Goal: Task Accomplishment & Management: Manage account settings

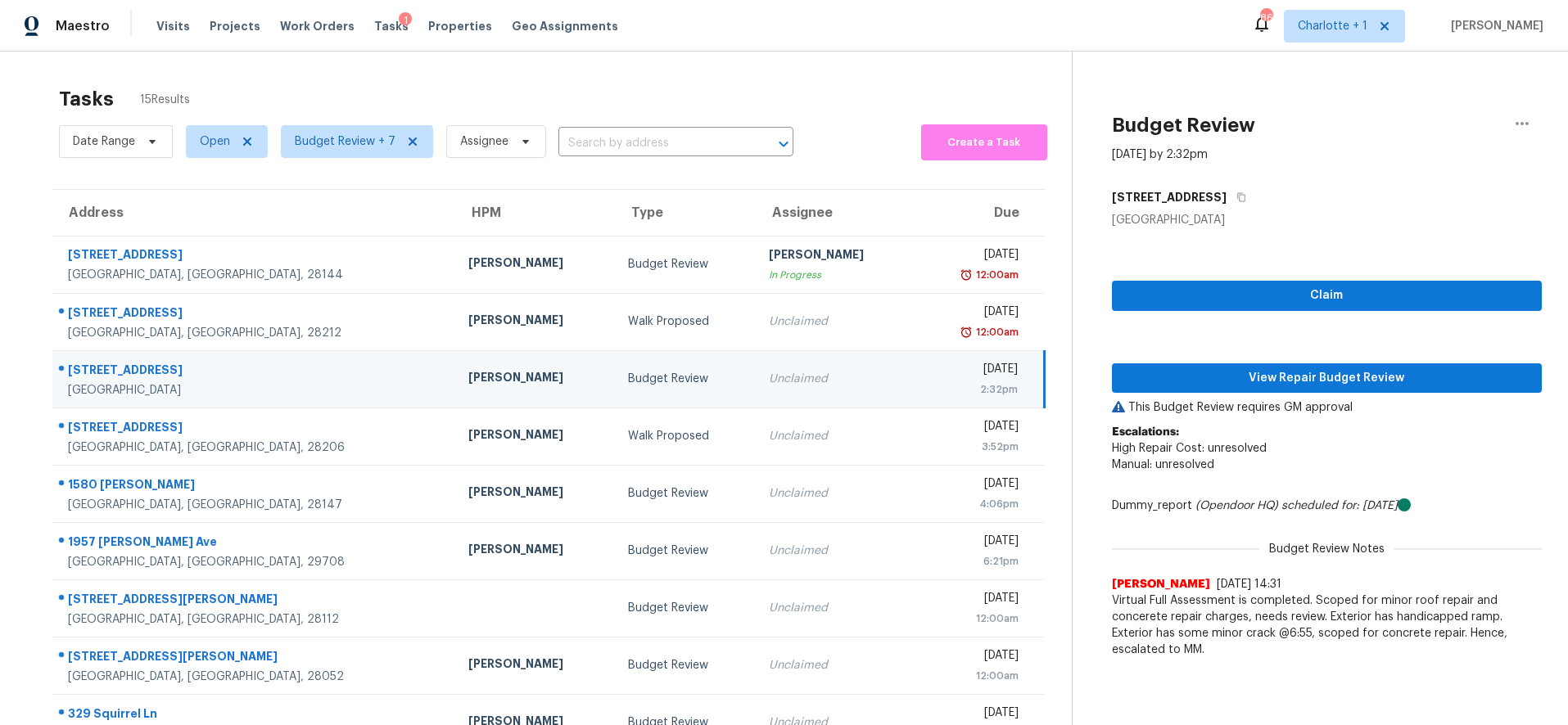
scroll to position [140, 0]
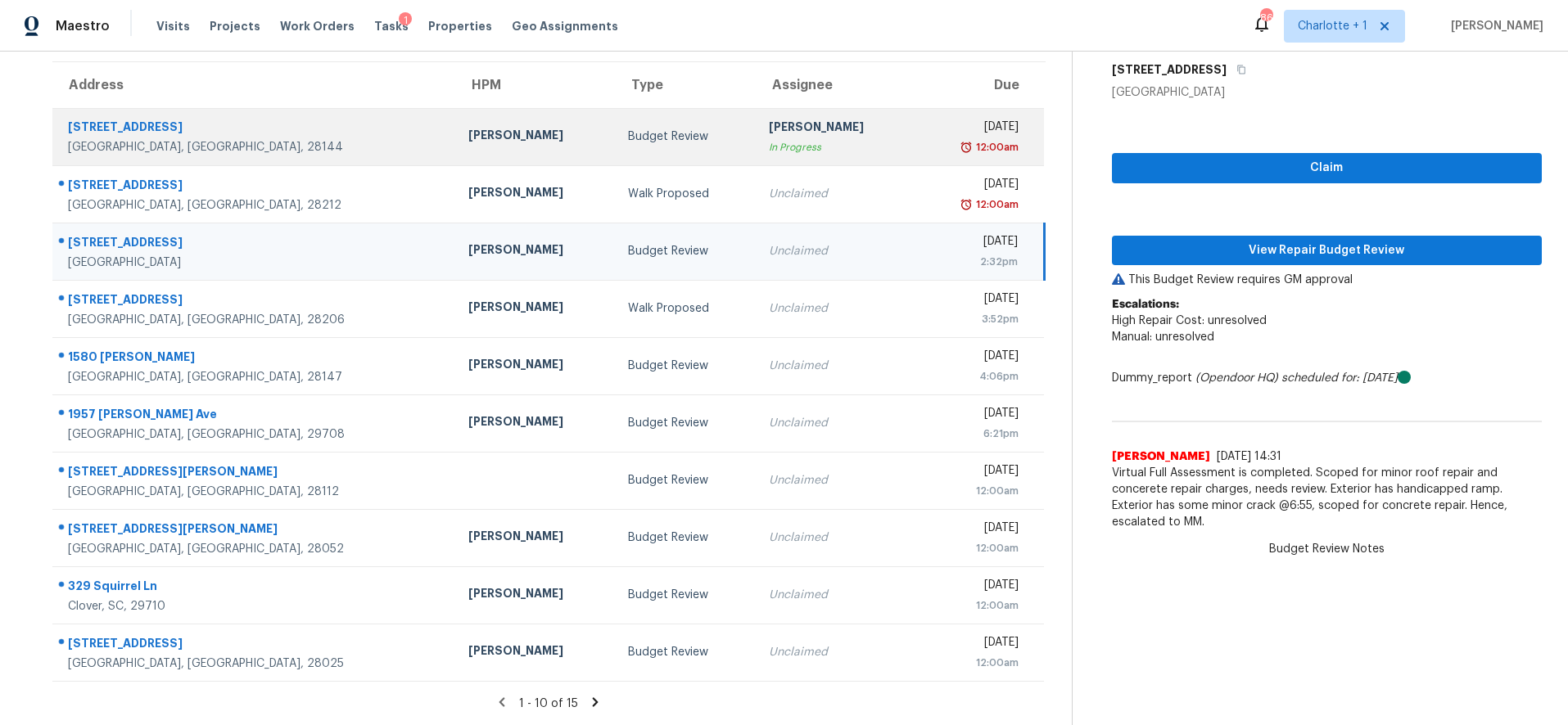
click at [615, 140] on td "Budget Review" at bounding box center [686, 136] width 141 height 57
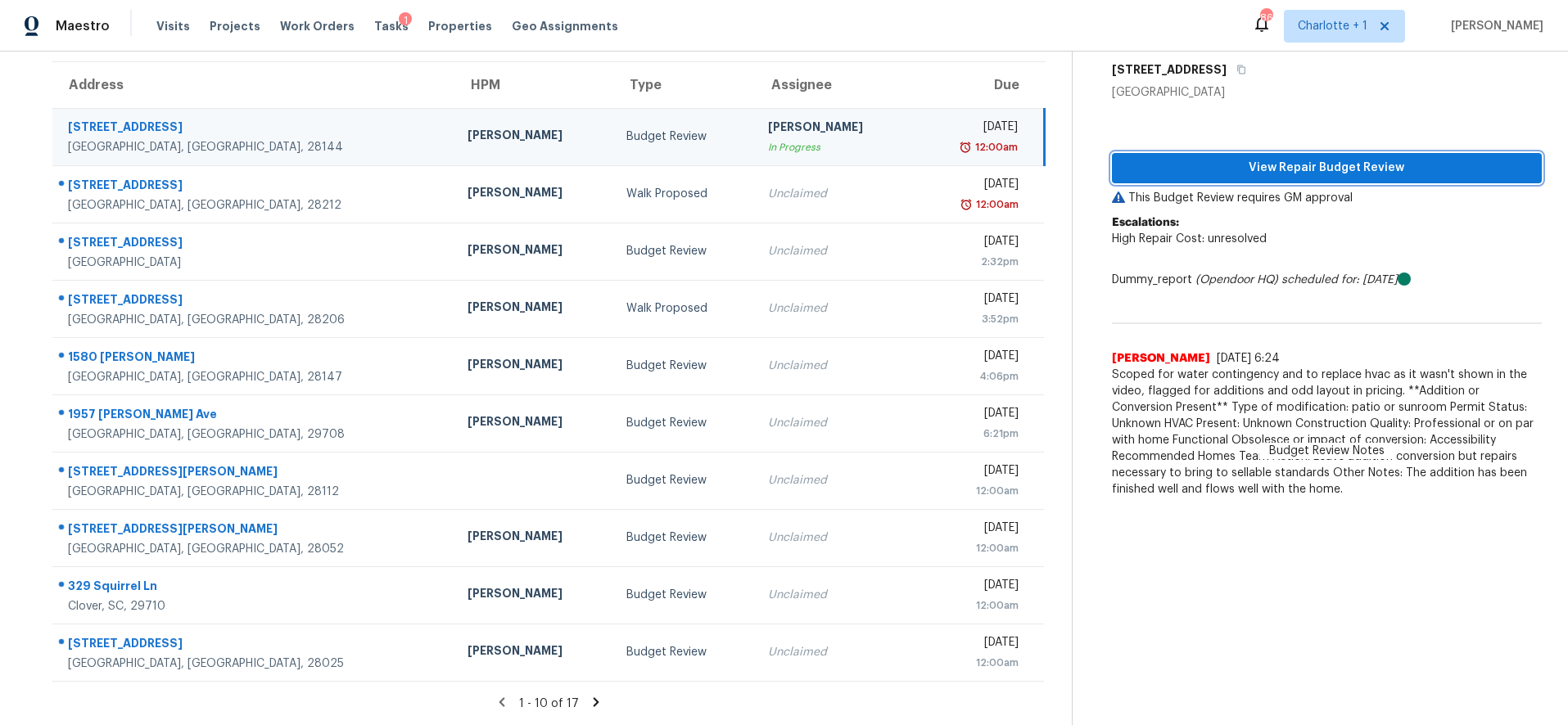
click at [1168, 158] on span "View Repair Budget Review" at bounding box center [1327, 168] width 405 height 21
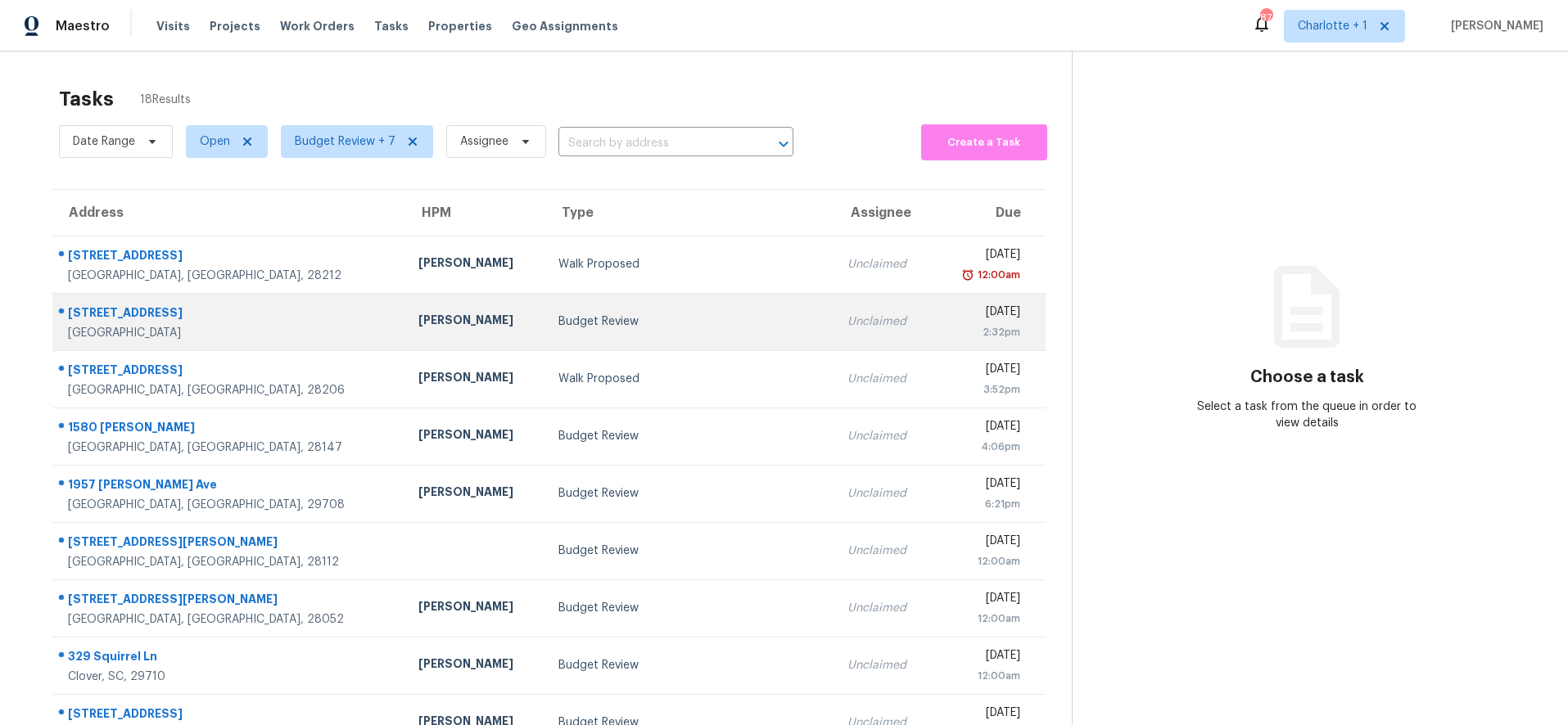
click at [419, 311] on div "[PERSON_NAME]" at bounding box center [475, 321] width 114 height 21
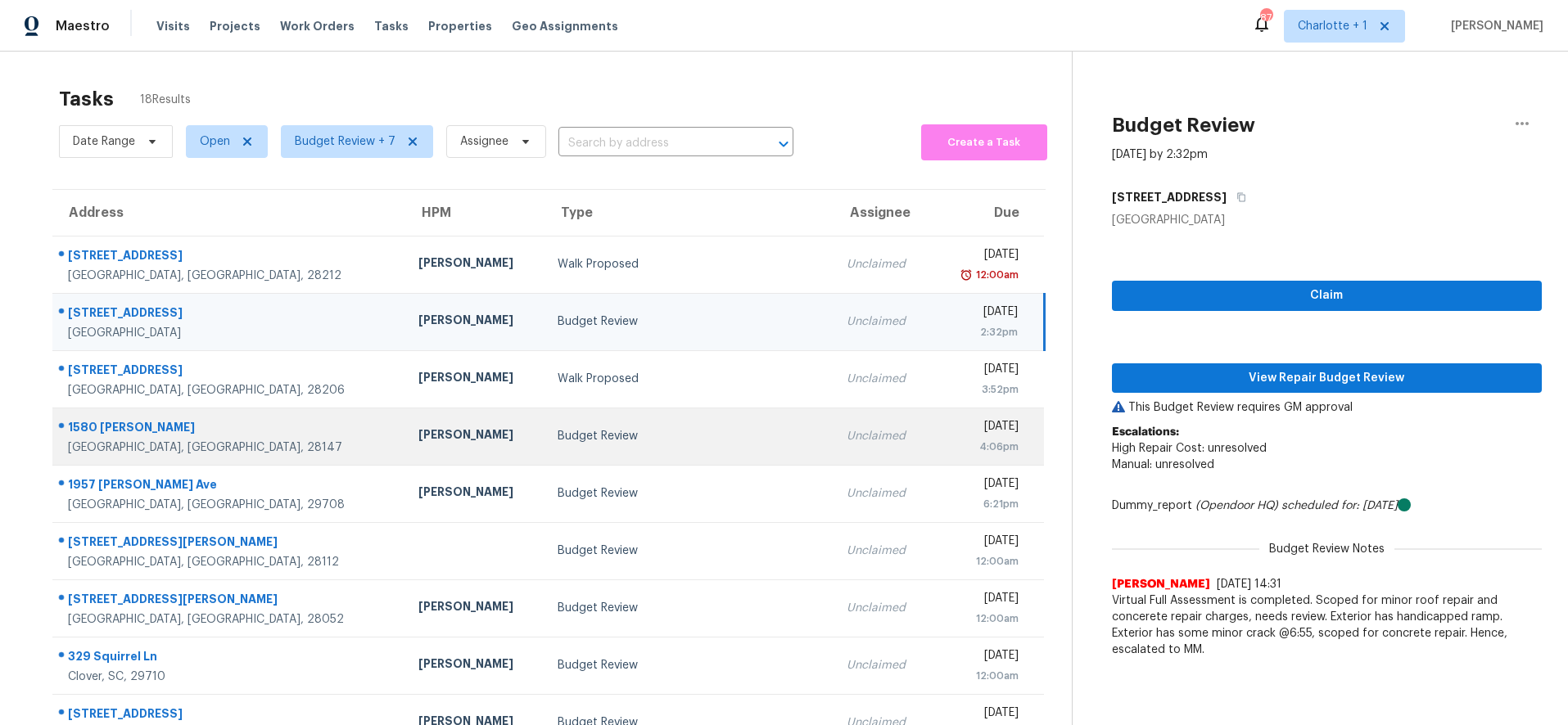
scroll to position [140, 0]
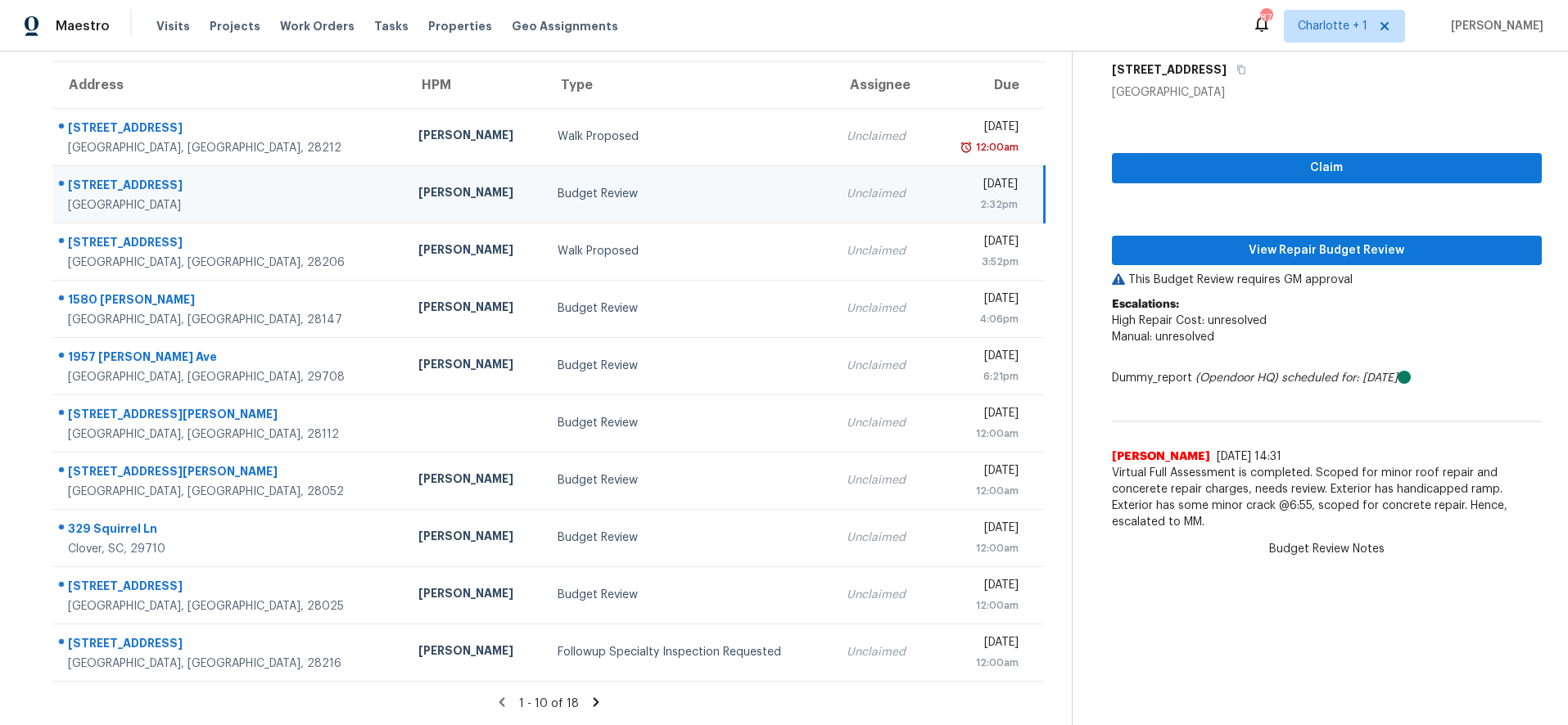
click at [575, 695] on div "1 - 10 of 18" at bounding box center [549, 703] width 1045 height 17
click at [592, 698] on icon at bounding box center [595, 702] width 6 height 9
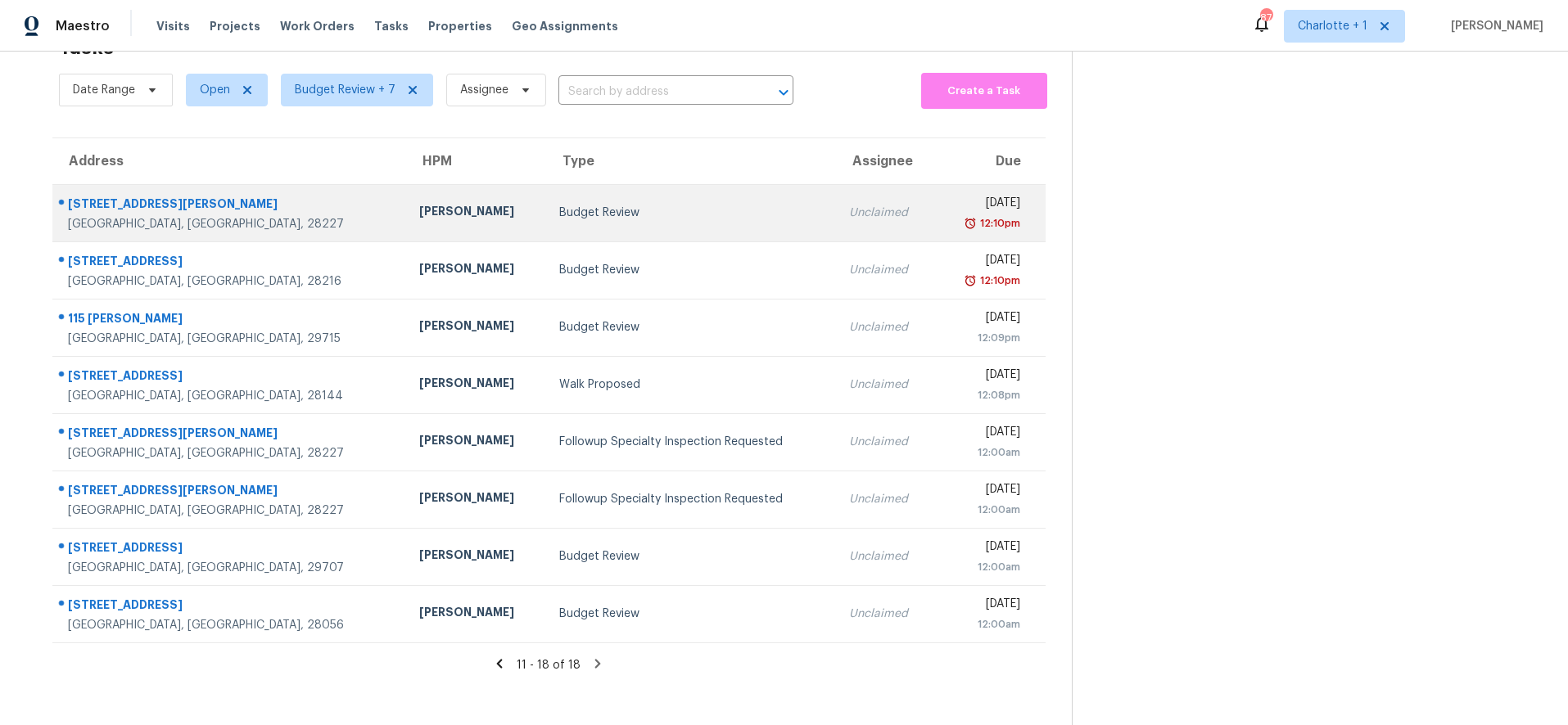
click at [235, 201] on div "7709 Petrea Ln" at bounding box center [230, 206] width 325 height 21
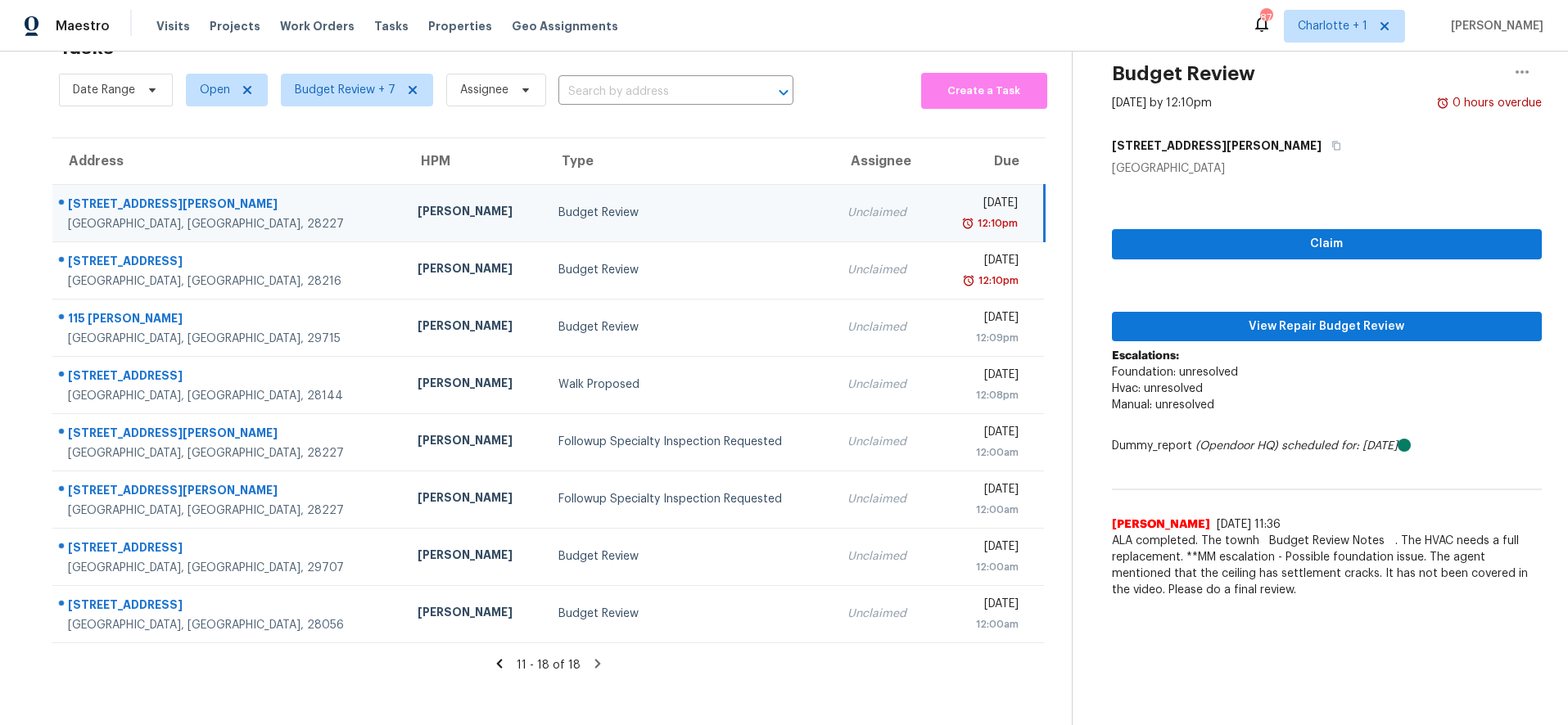
click at [492, 656] on icon at bounding box center [499, 664] width 15 height 15
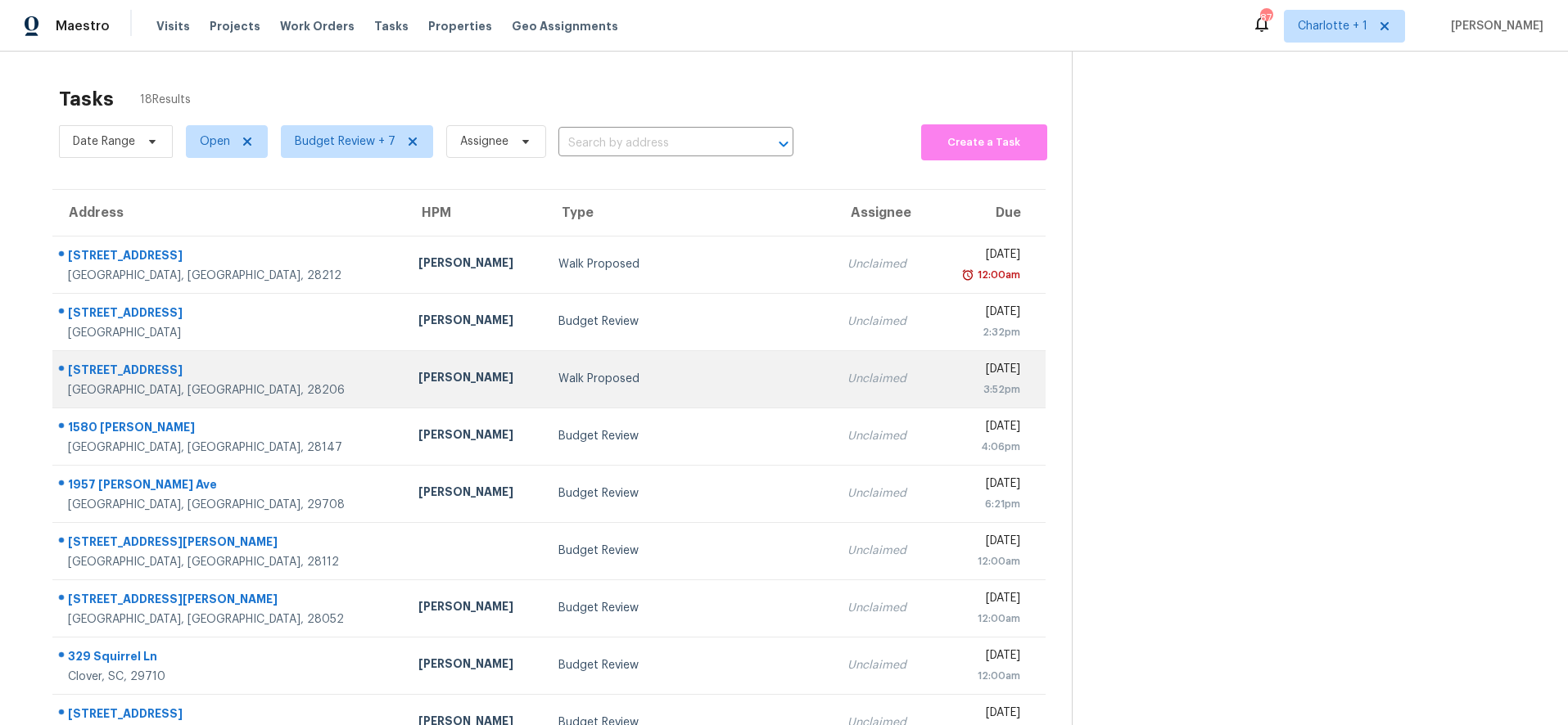
scroll to position [140, 0]
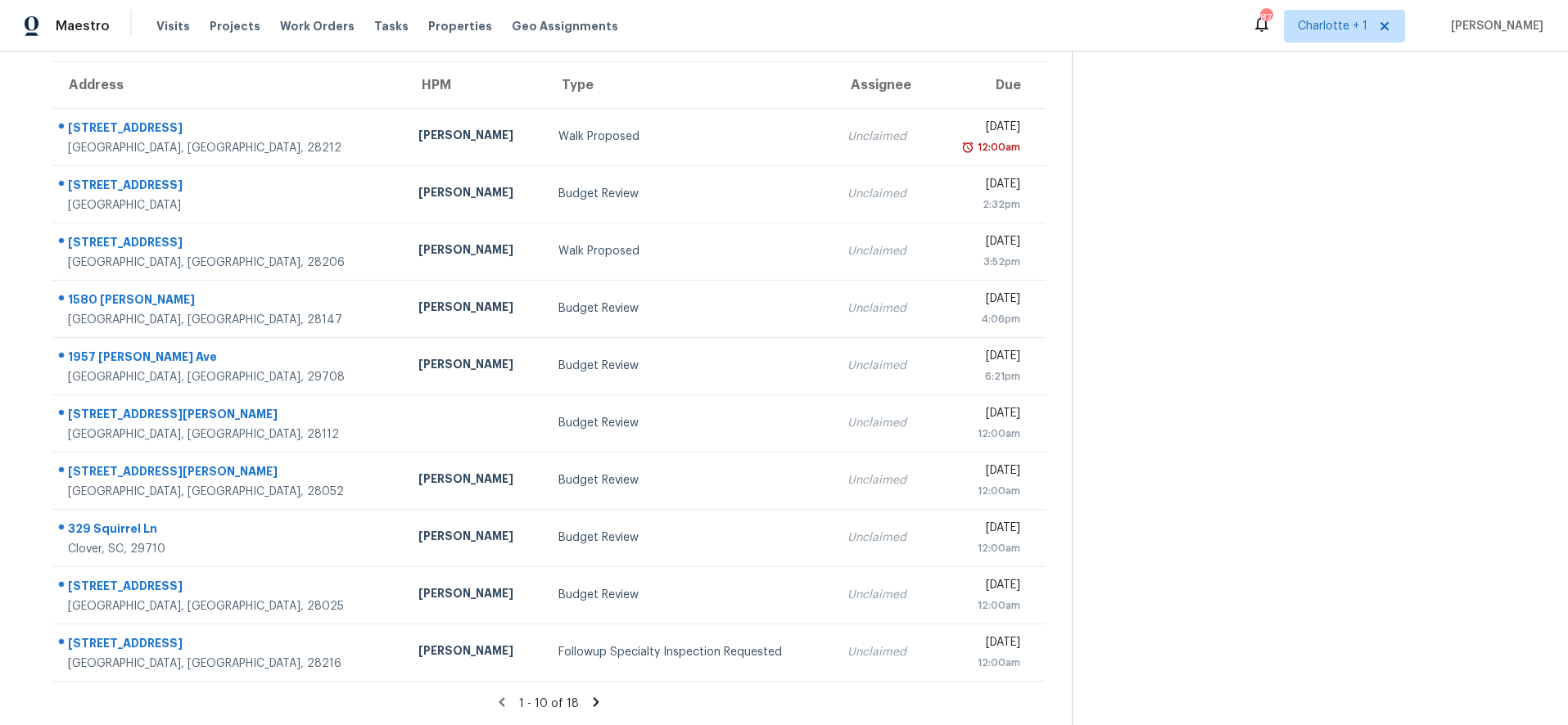
click at [592, 695] on icon at bounding box center [596, 703] width 15 height 15
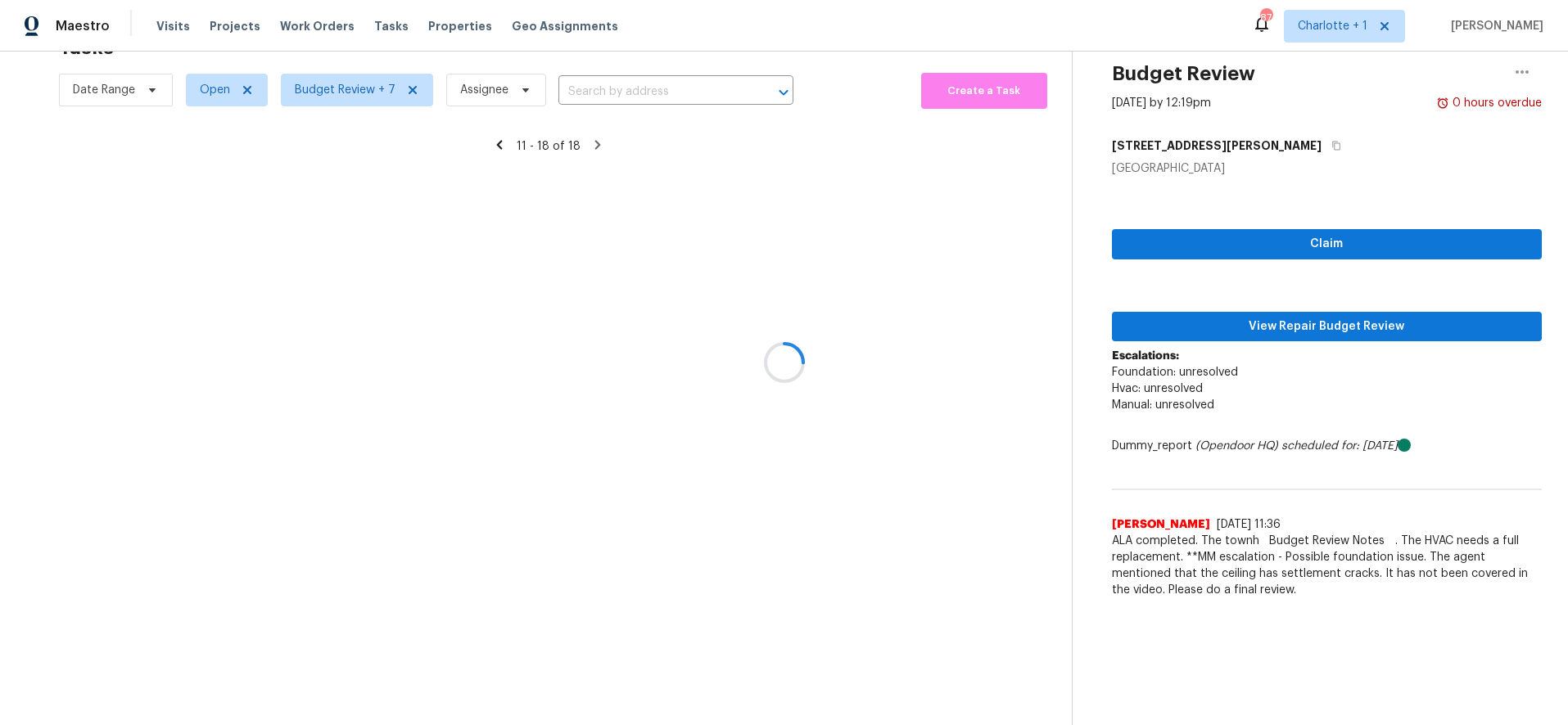
scroll to position [64, 0]
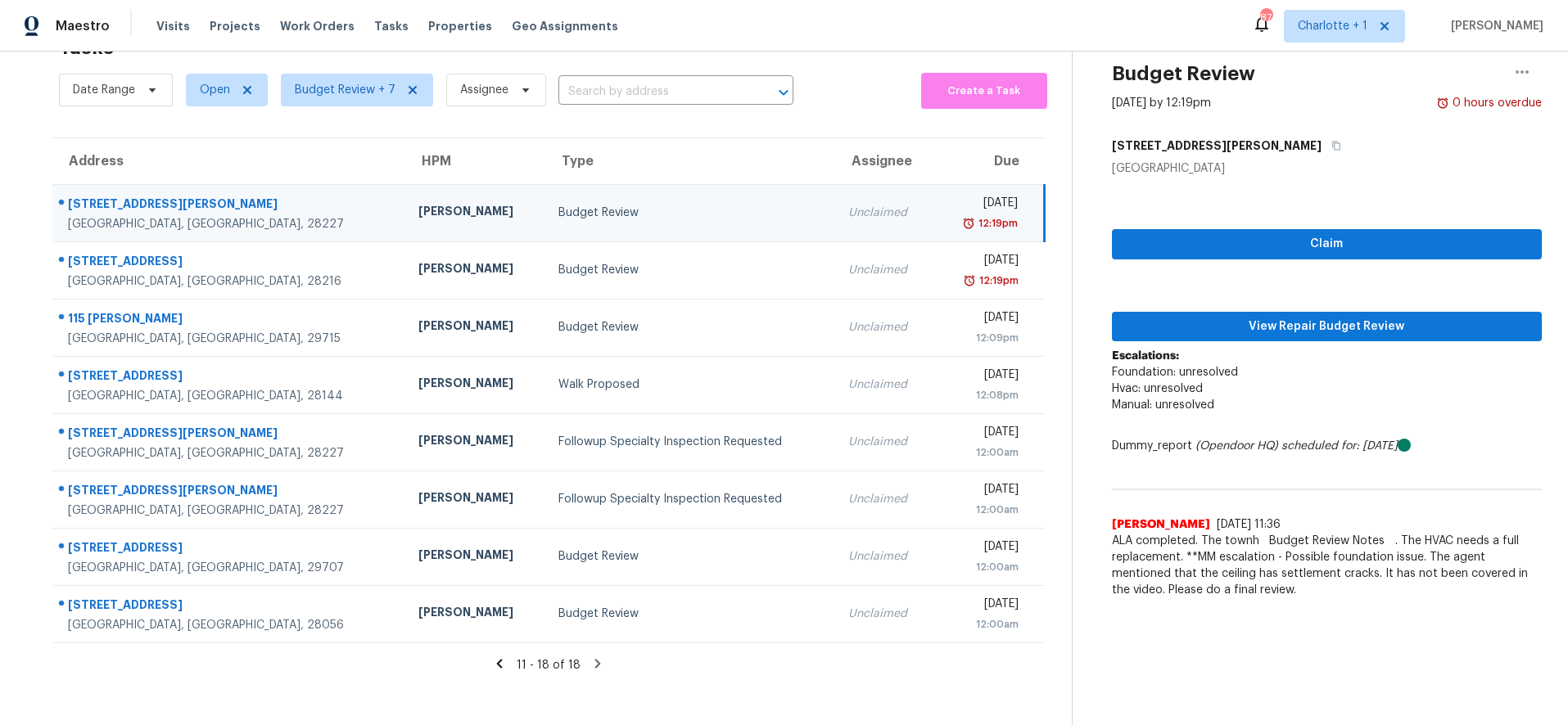
click at [173, 223] on td "7709 Petrea Ln Charlotte, NC, 28227" at bounding box center [229, 213] width 353 height 57
click at [175, 216] on div "Charlotte, NC, 28227" at bounding box center [230, 224] width 324 height 17
click at [419, 203] on div "Ryan Craven" at bounding box center [475, 213] width 114 height 21
click at [1256, 326] on button "View Repair Budget Review" at bounding box center [1327, 326] width 430 height 30
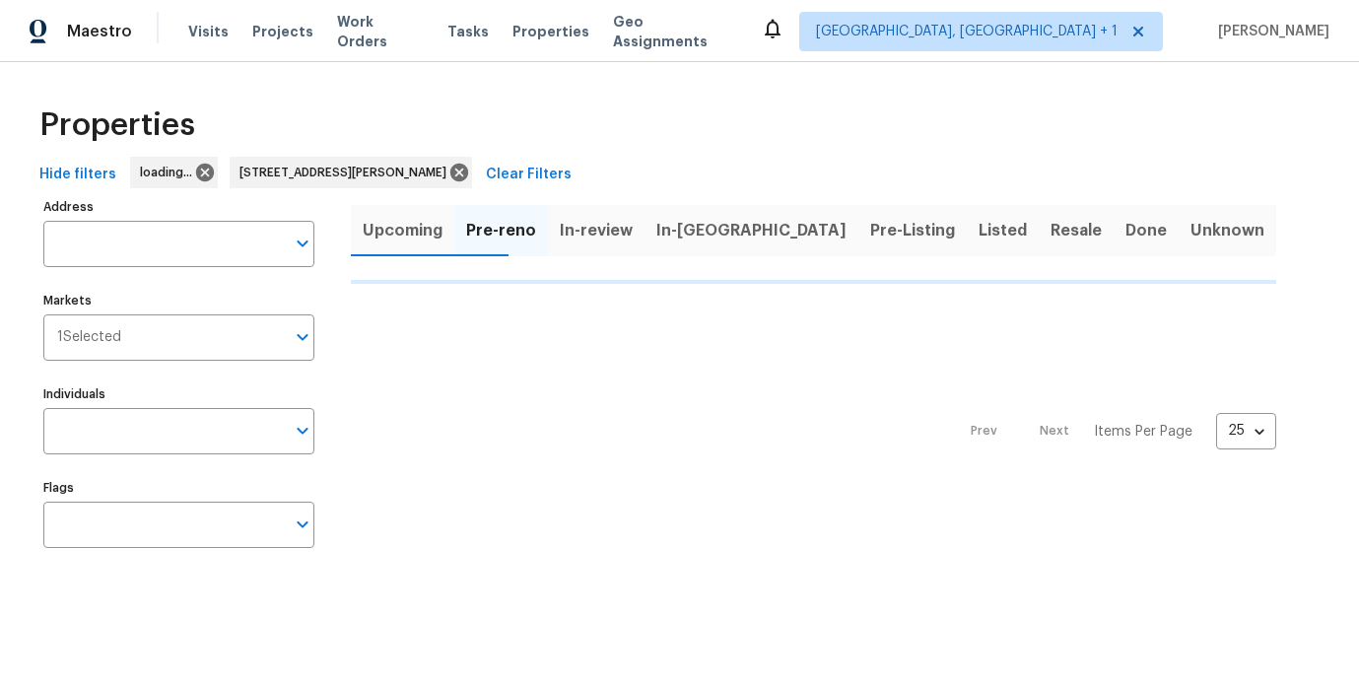
type input "4601 Oak Ridge Dr Winston Salem NC 27105"
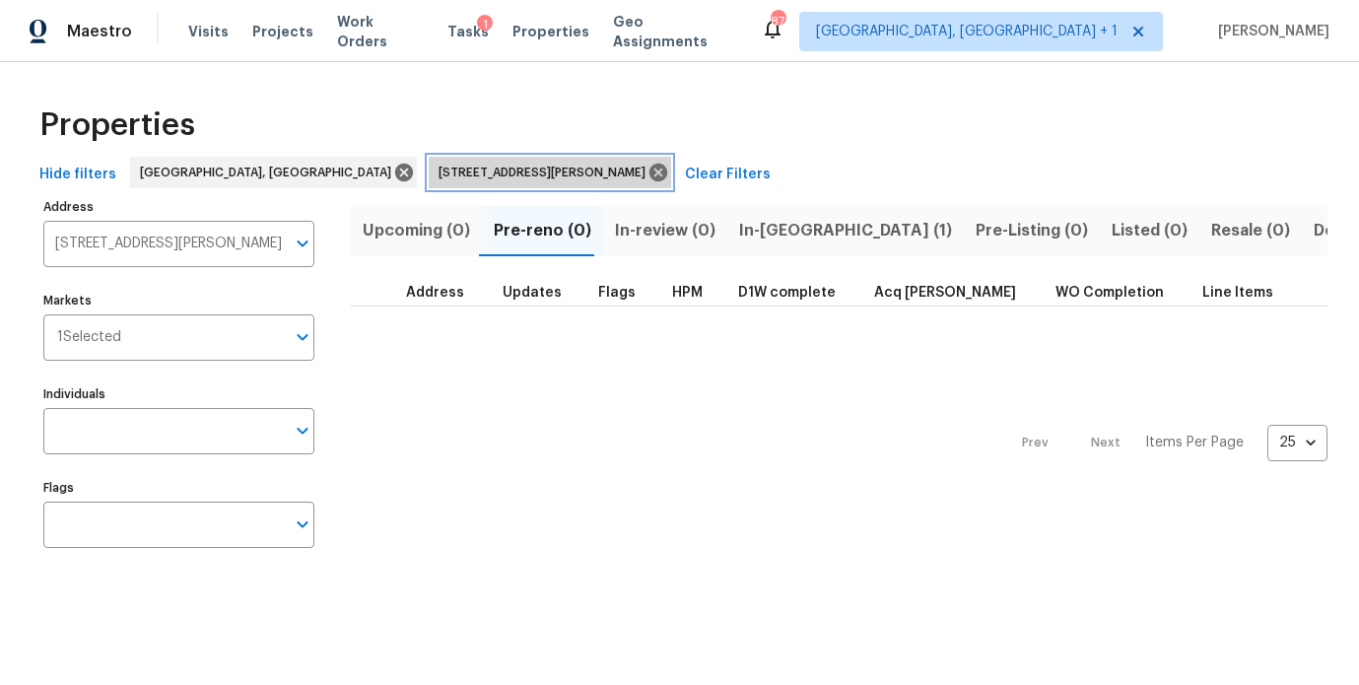
click at [649, 172] on icon at bounding box center [658, 173] width 18 height 18
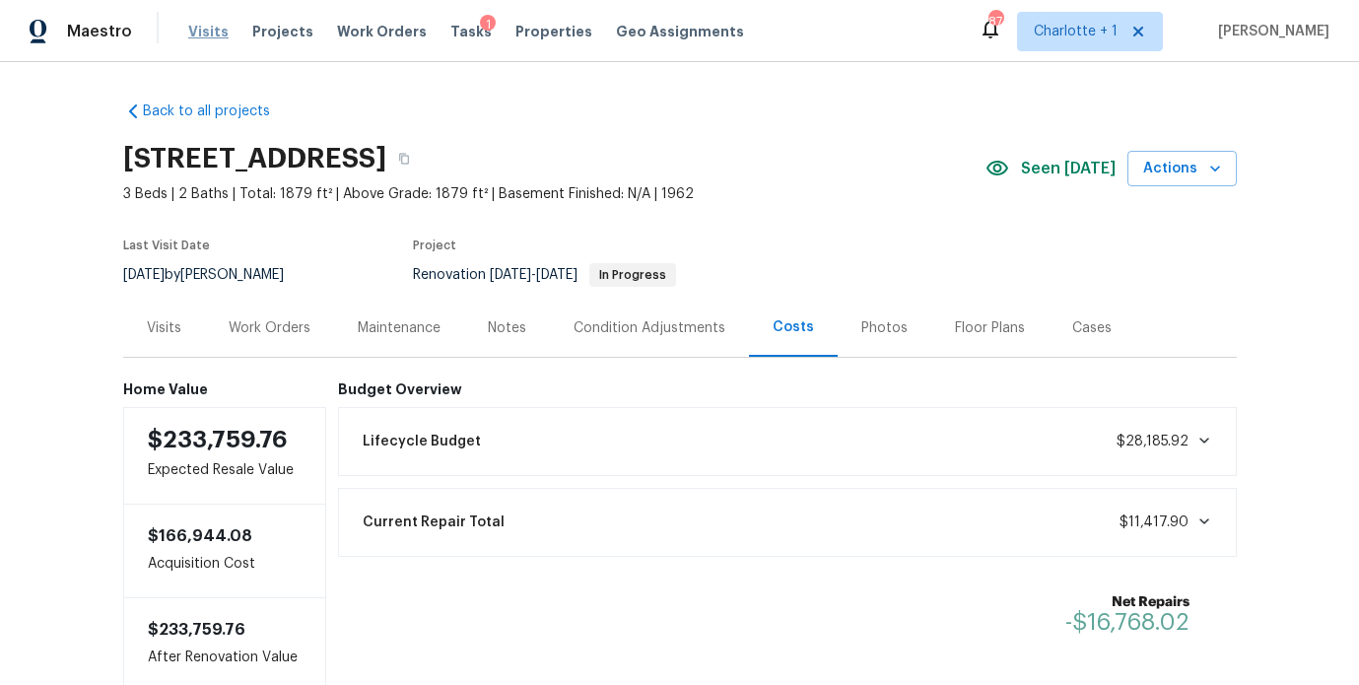
click at [202, 33] on span "Visits" at bounding box center [208, 32] width 40 height 20
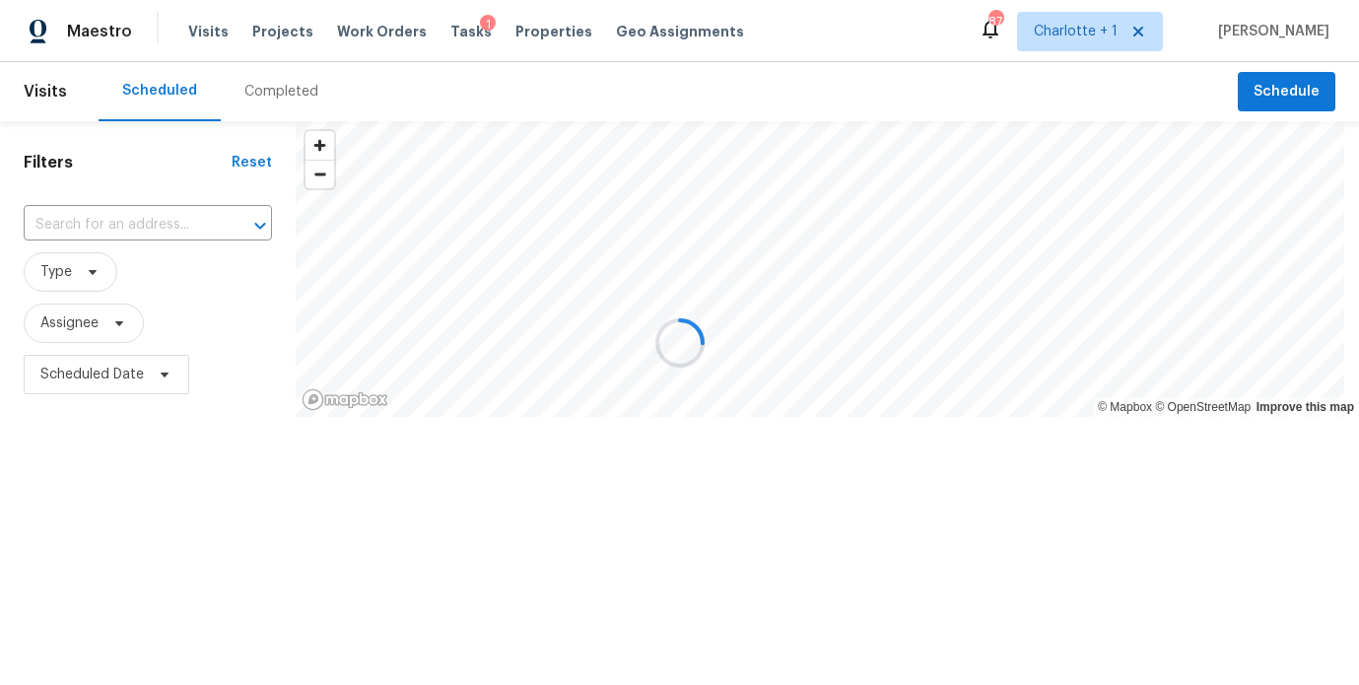
click at [263, 94] on div at bounding box center [679, 342] width 1359 height 685
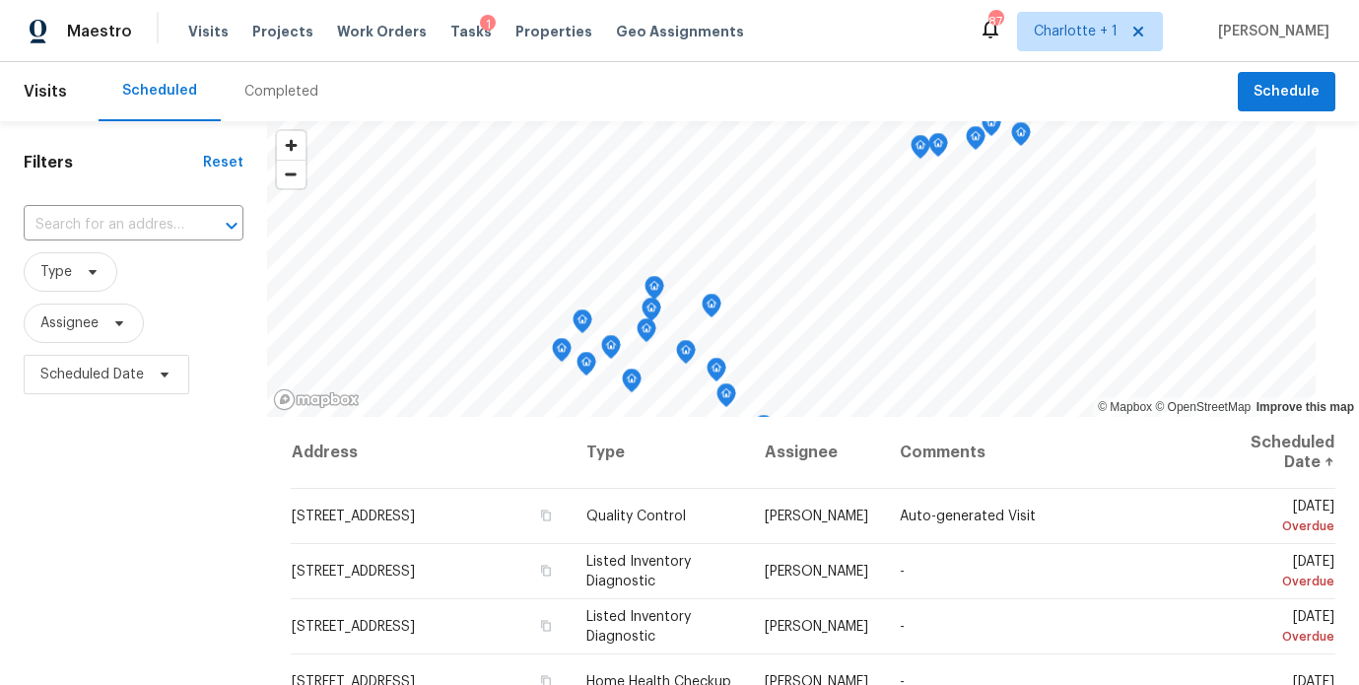
click at [280, 91] on div "Completed" at bounding box center [281, 92] width 74 height 20
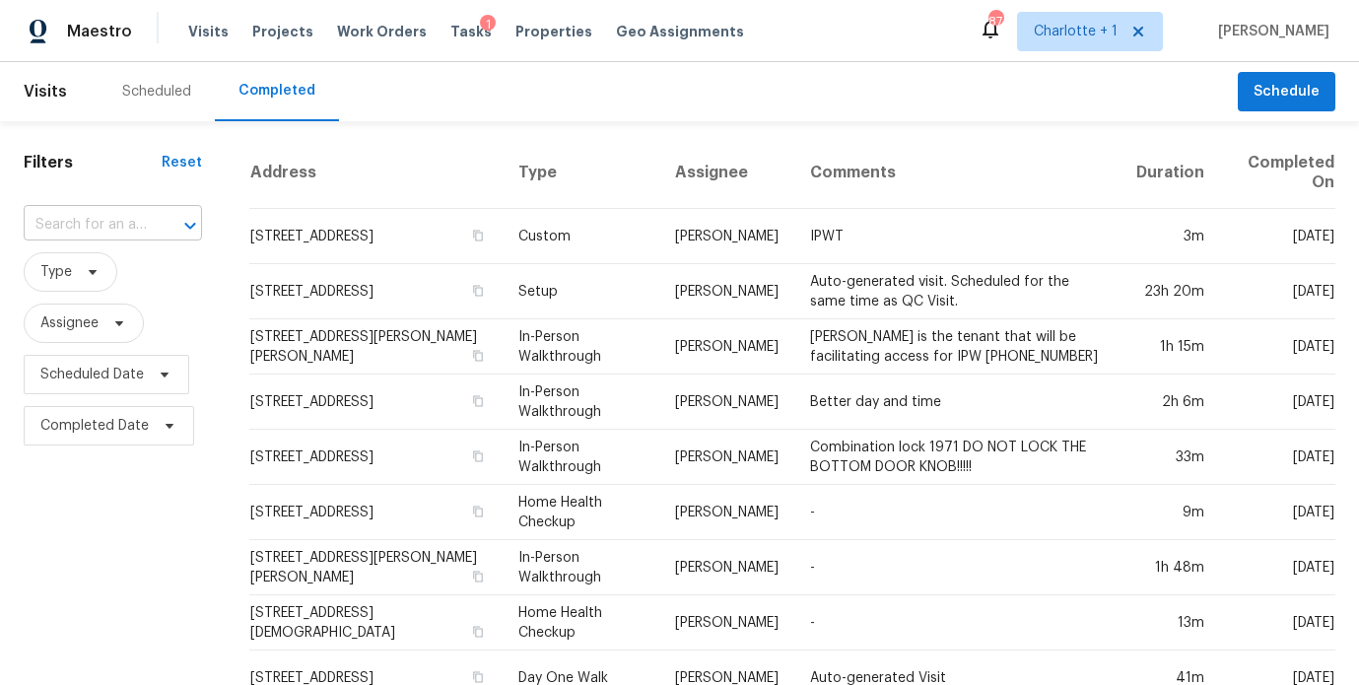
drag, startPoint x: 173, startPoint y: 215, endPoint x: 154, endPoint y: 221, distance: 20.6
click at [173, 215] on div at bounding box center [176, 226] width 51 height 28
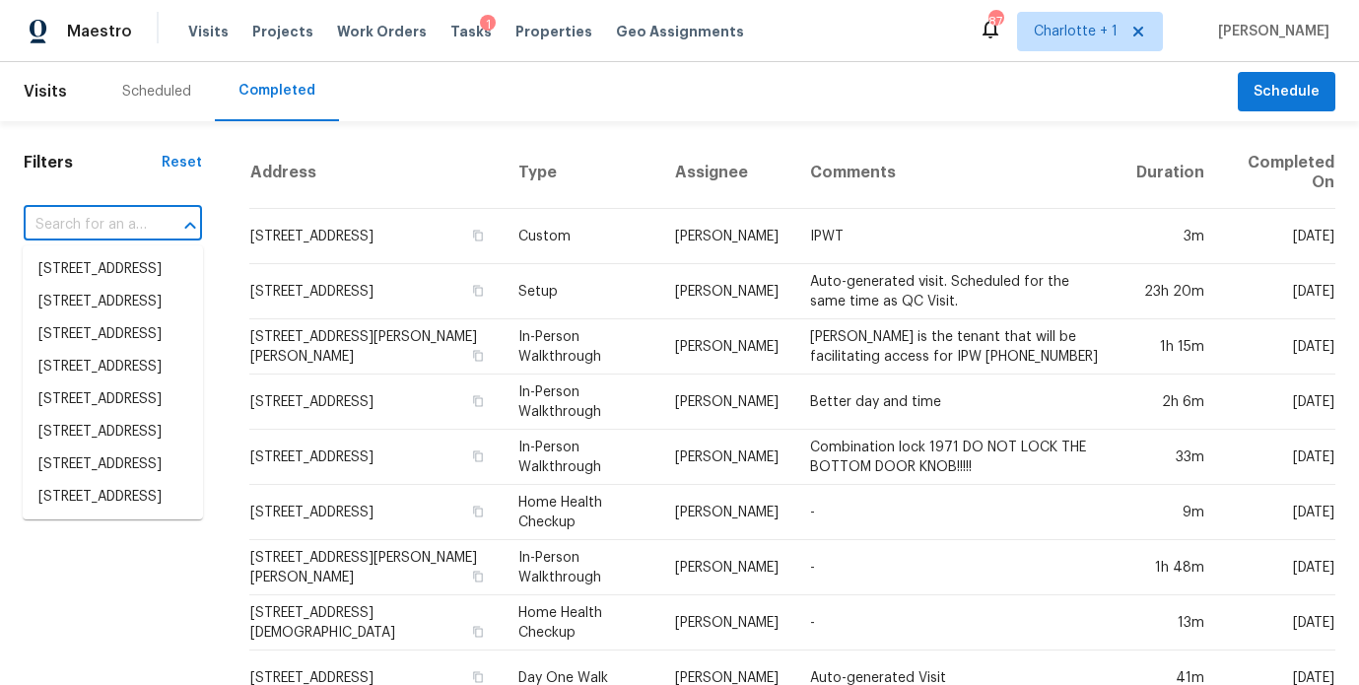
click at [149, 222] on div "​" at bounding box center [113, 225] width 178 height 31
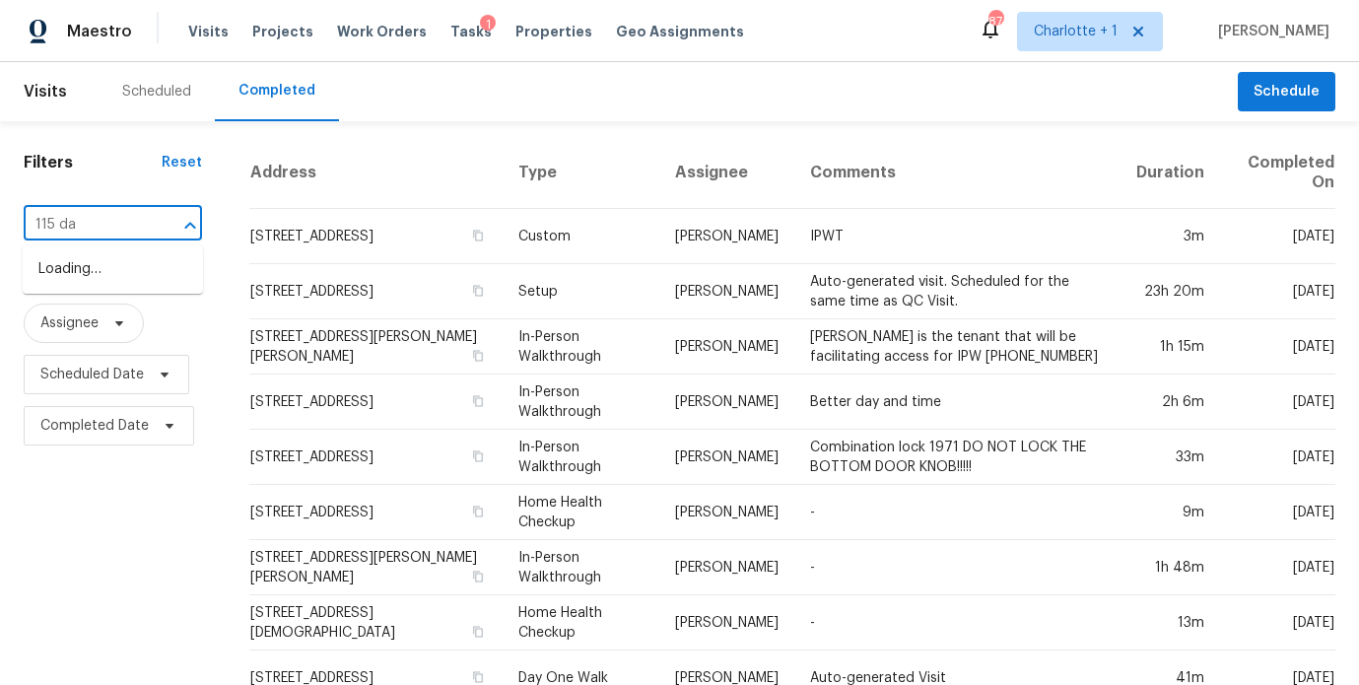
type input "115 dav"
click at [120, 267] on li "115 David Ct, Fort Mill, SC 29715" at bounding box center [113, 279] width 180 height 53
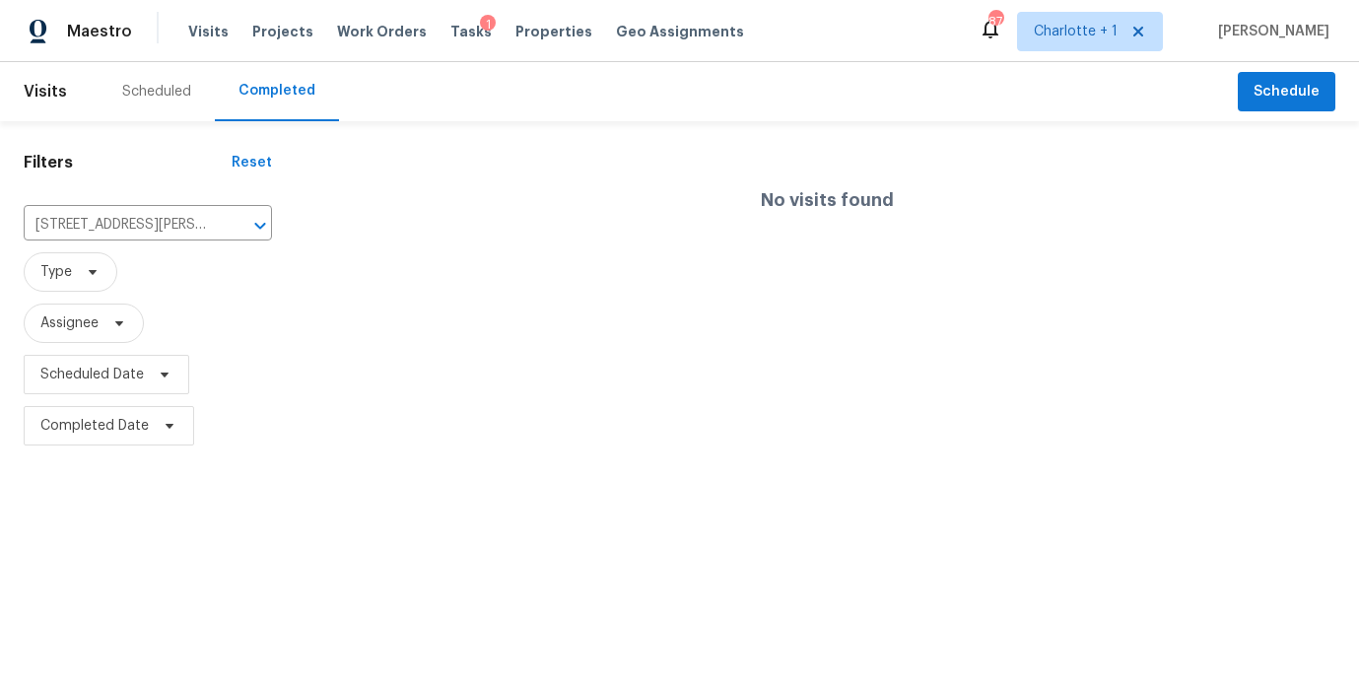
click at [517, 218] on div "No visits found" at bounding box center [827, 200] width 1063 height 126
click at [807, 27] on div "Maestro Visits Projects Work Orders Tasks 1 Properties Geo Assignments 87 Charl…" at bounding box center [679, 31] width 1359 height 62
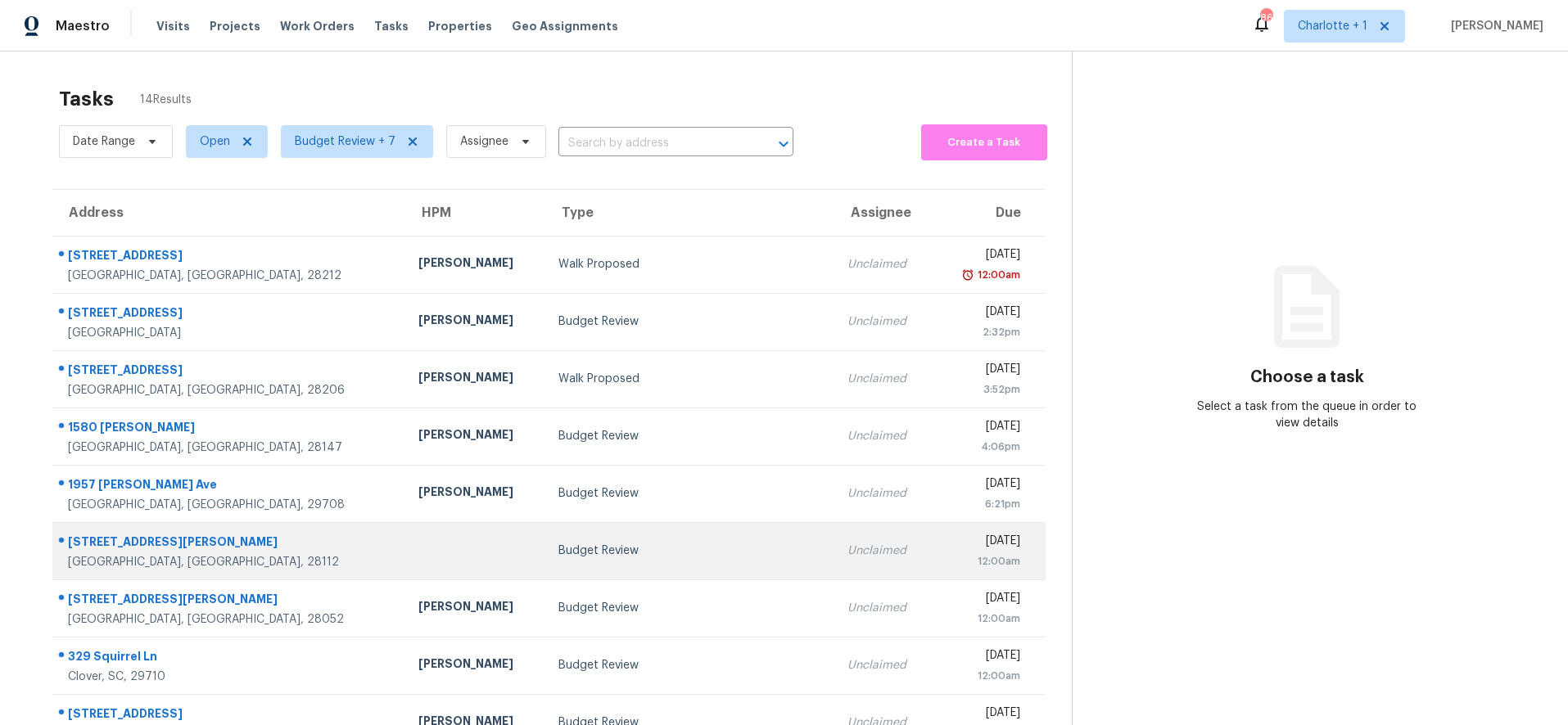
scroll to position [140, 0]
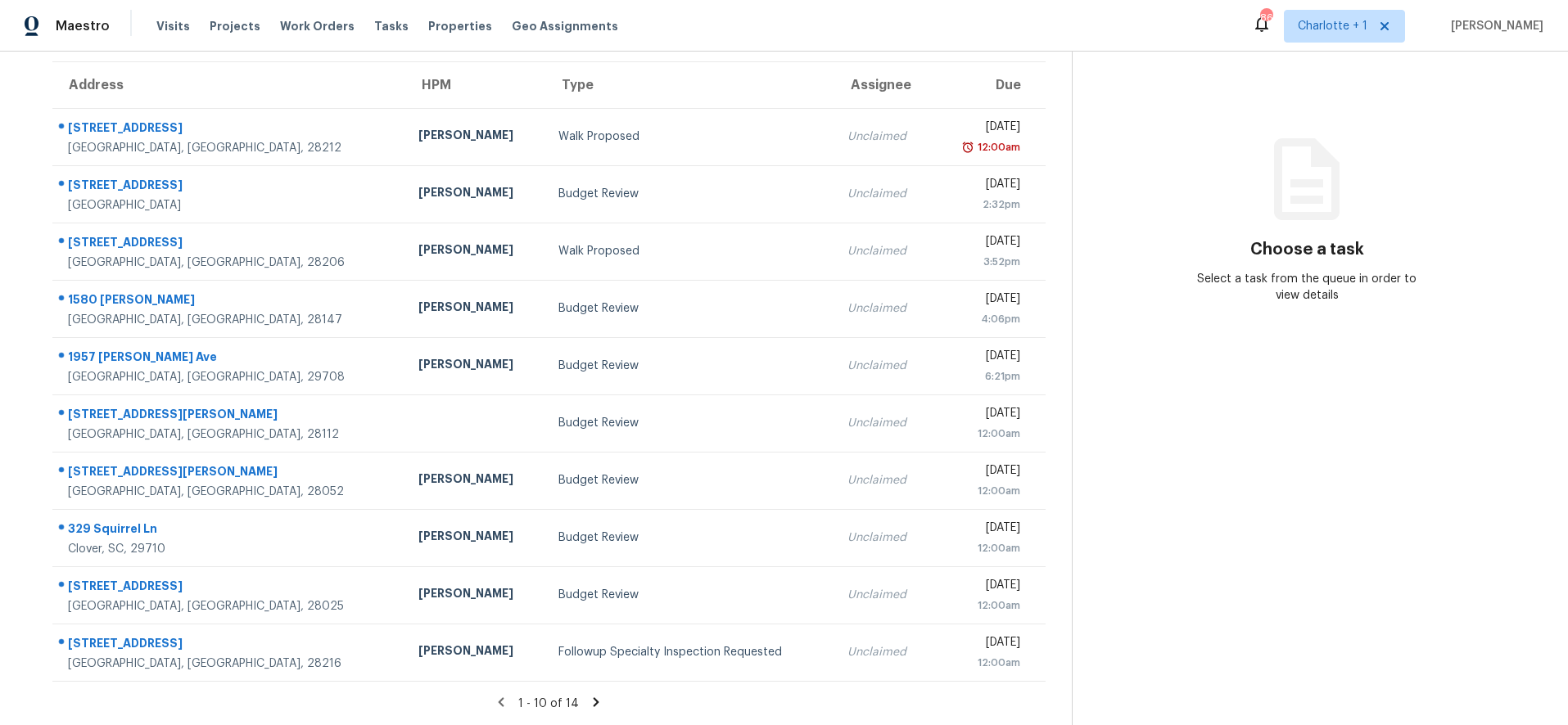
click at [593, 698] on icon at bounding box center [596, 702] width 6 height 9
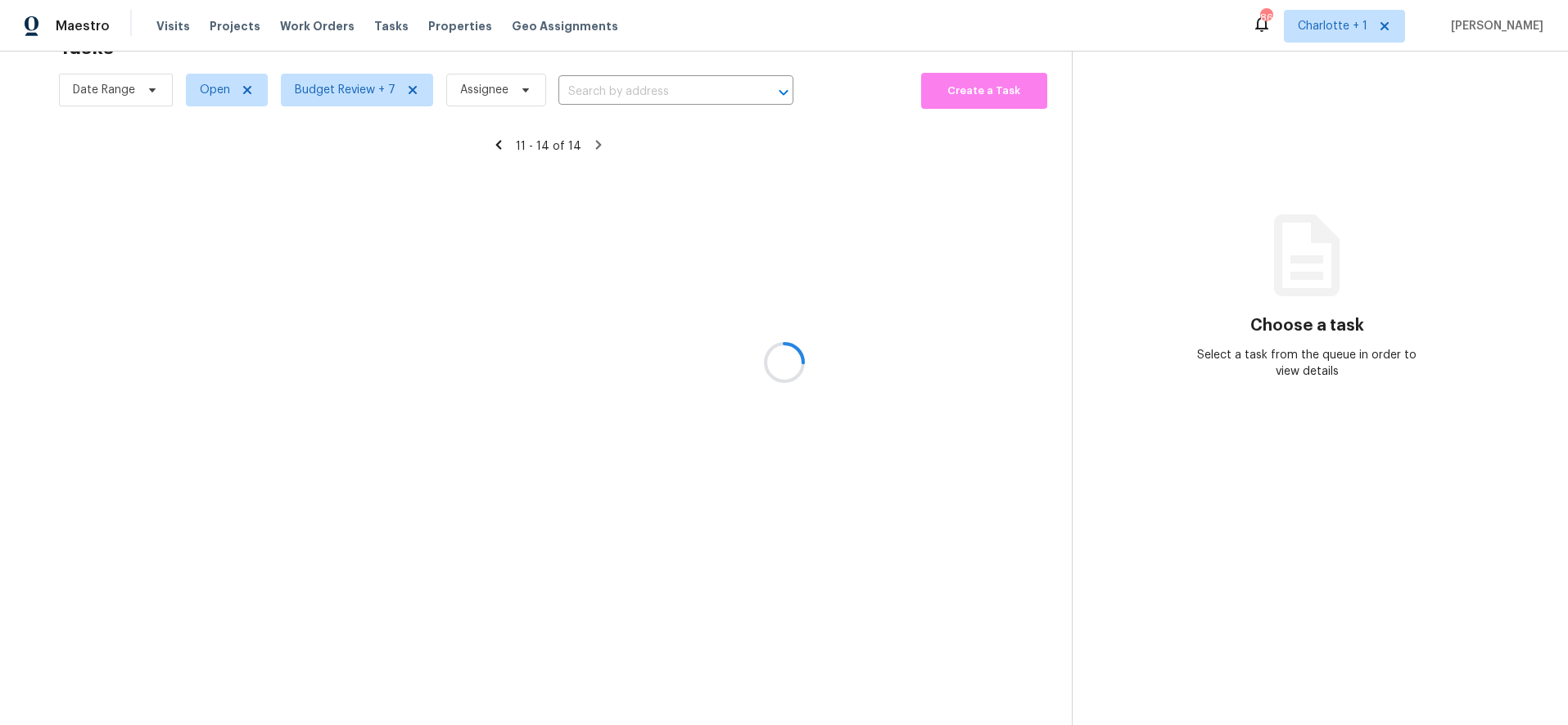
scroll to position [64, 0]
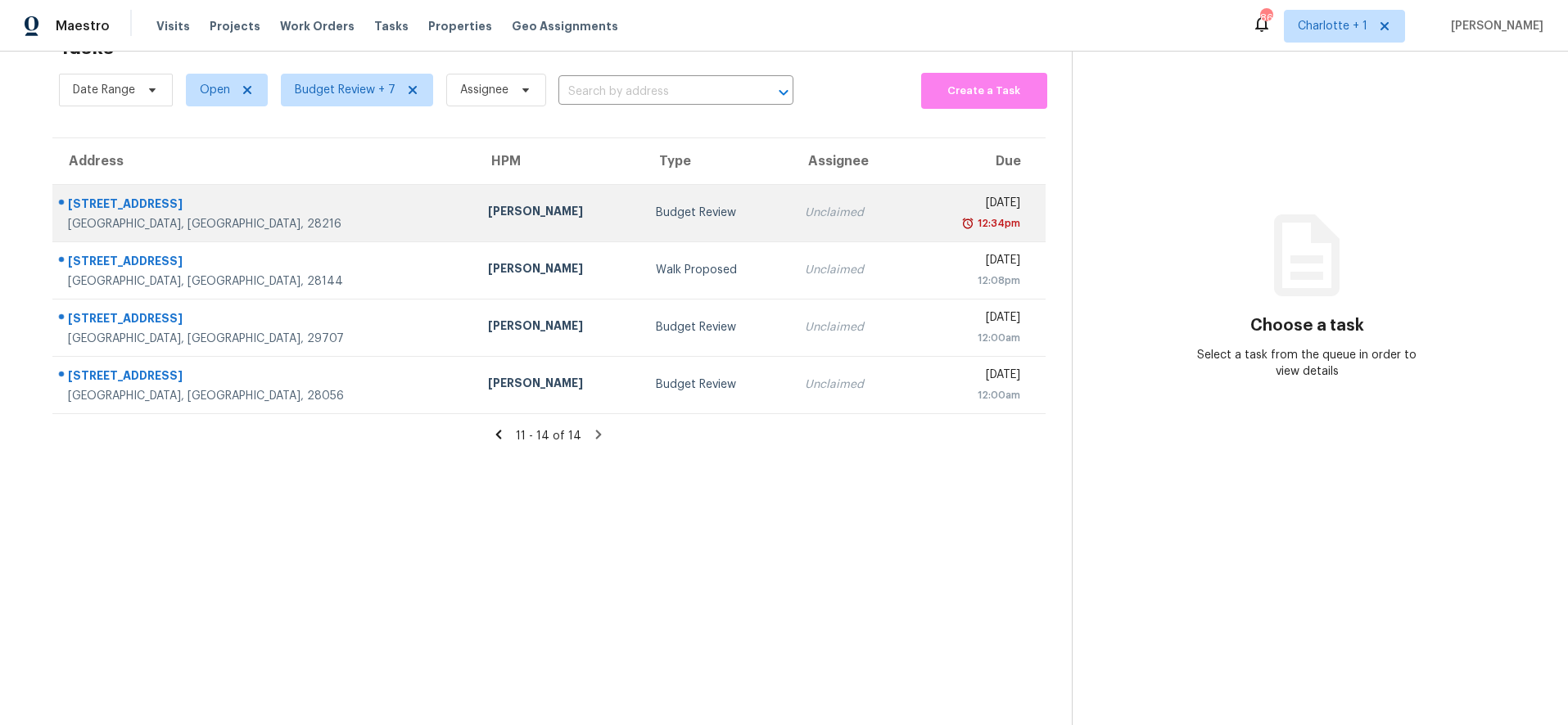
click at [312, 184] on td "[STREET_ADDRESS]" at bounding box center [263, 213] width 422 height 57
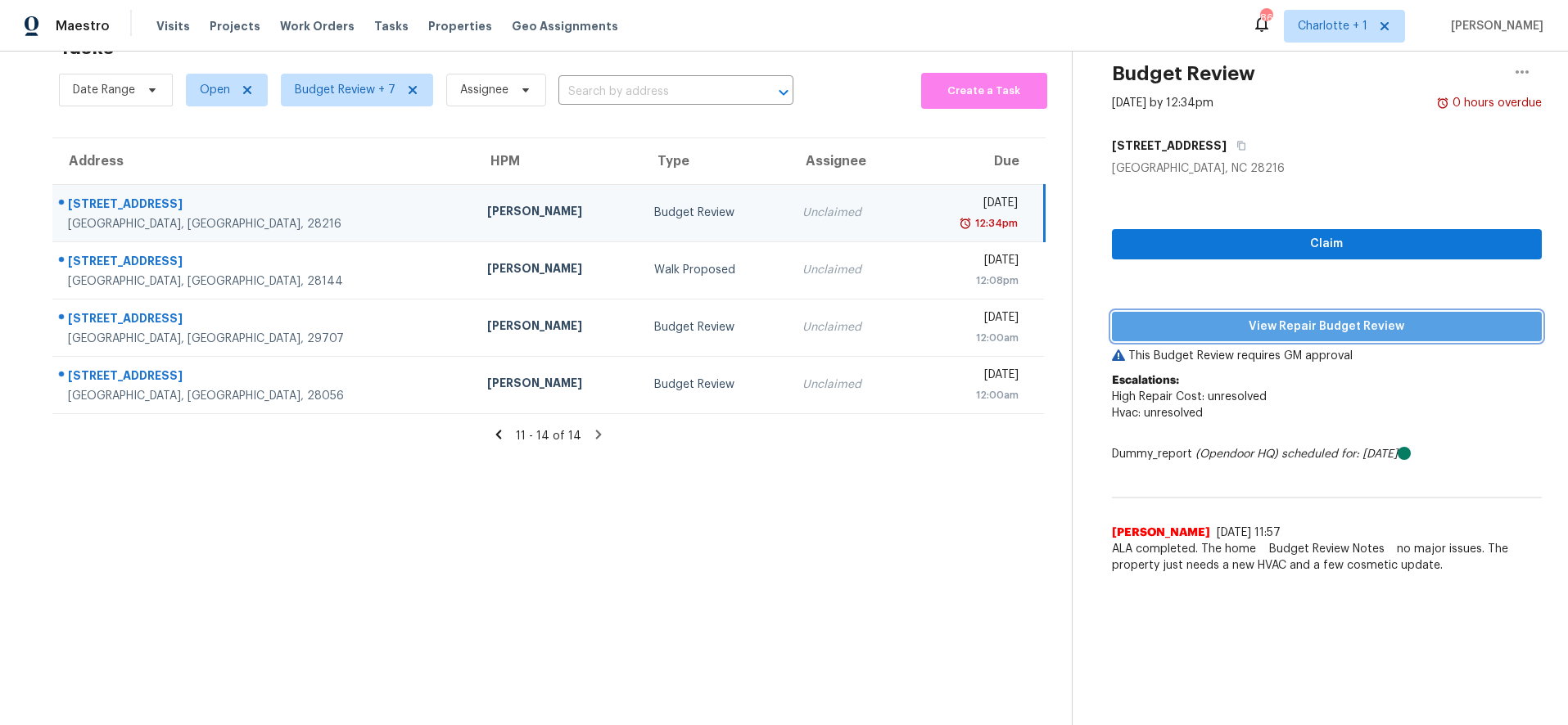
click at [1286, 316] on span "View Repair Budget Review" at bounding box center [1327, 326] width 405 height 21
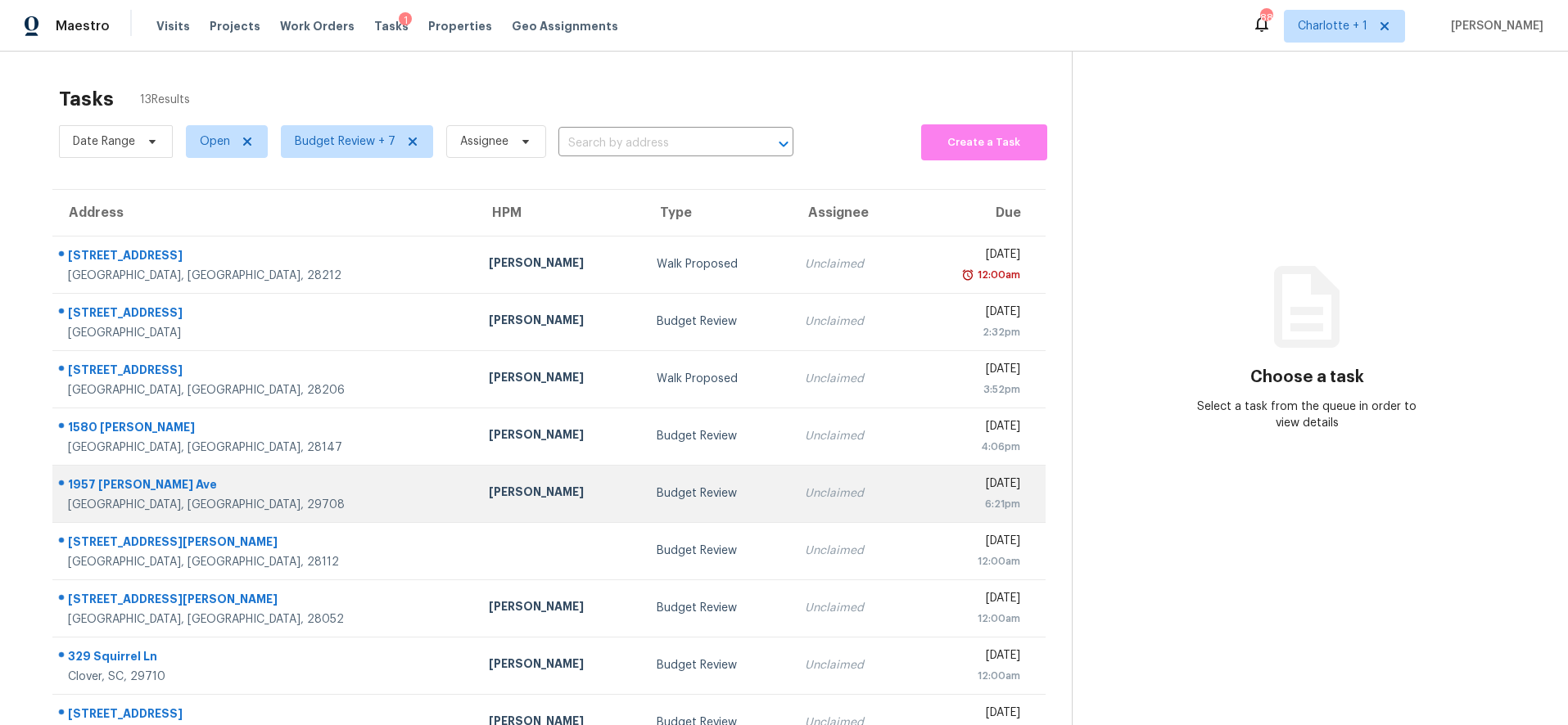
scroll to position [140, 0]
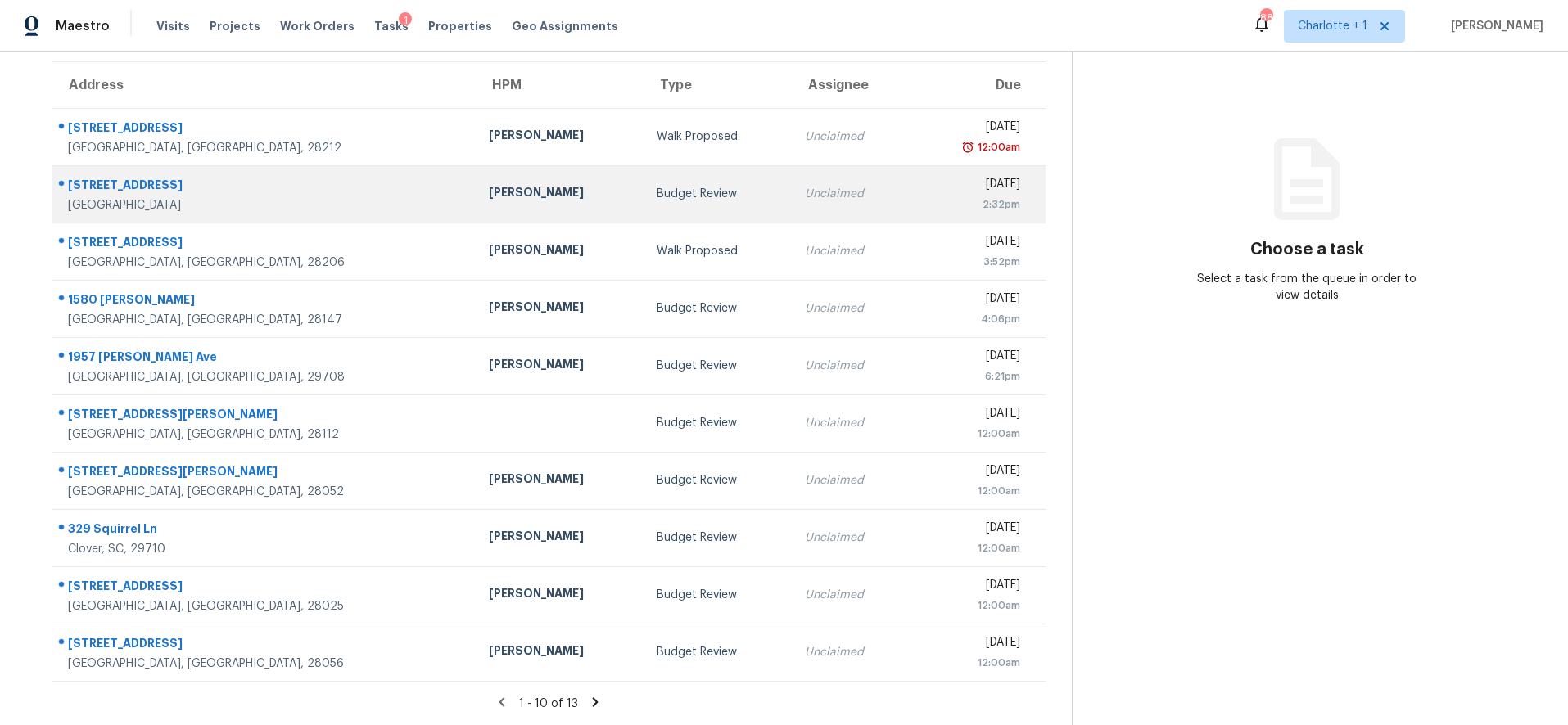
click at [232, 177] on div "[STREET_ADDRESS]" at bounding box center [265, 187] width 395 height 21
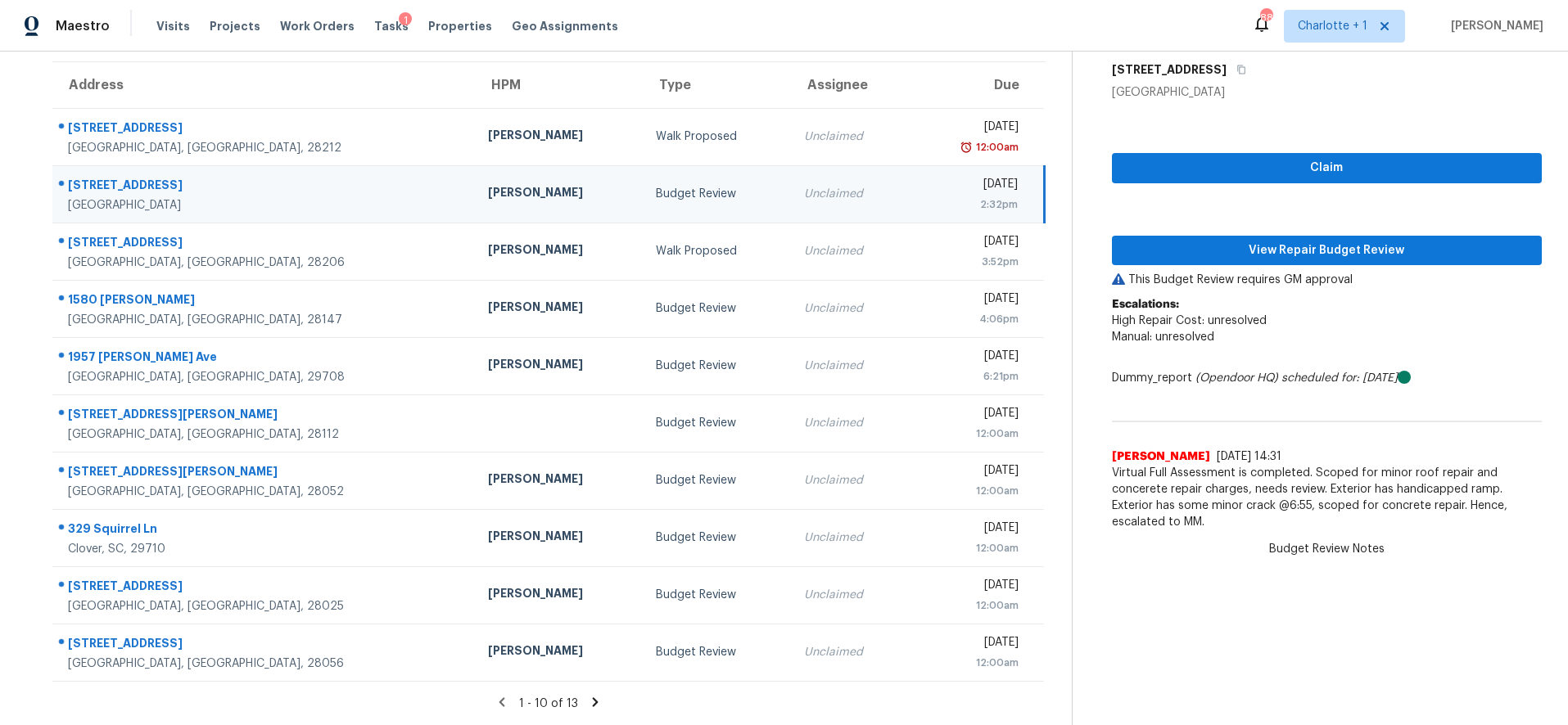
click at [488, 184] on div "[PERSON_NAME]" at bounding box center [558, 194] width 141 height 21
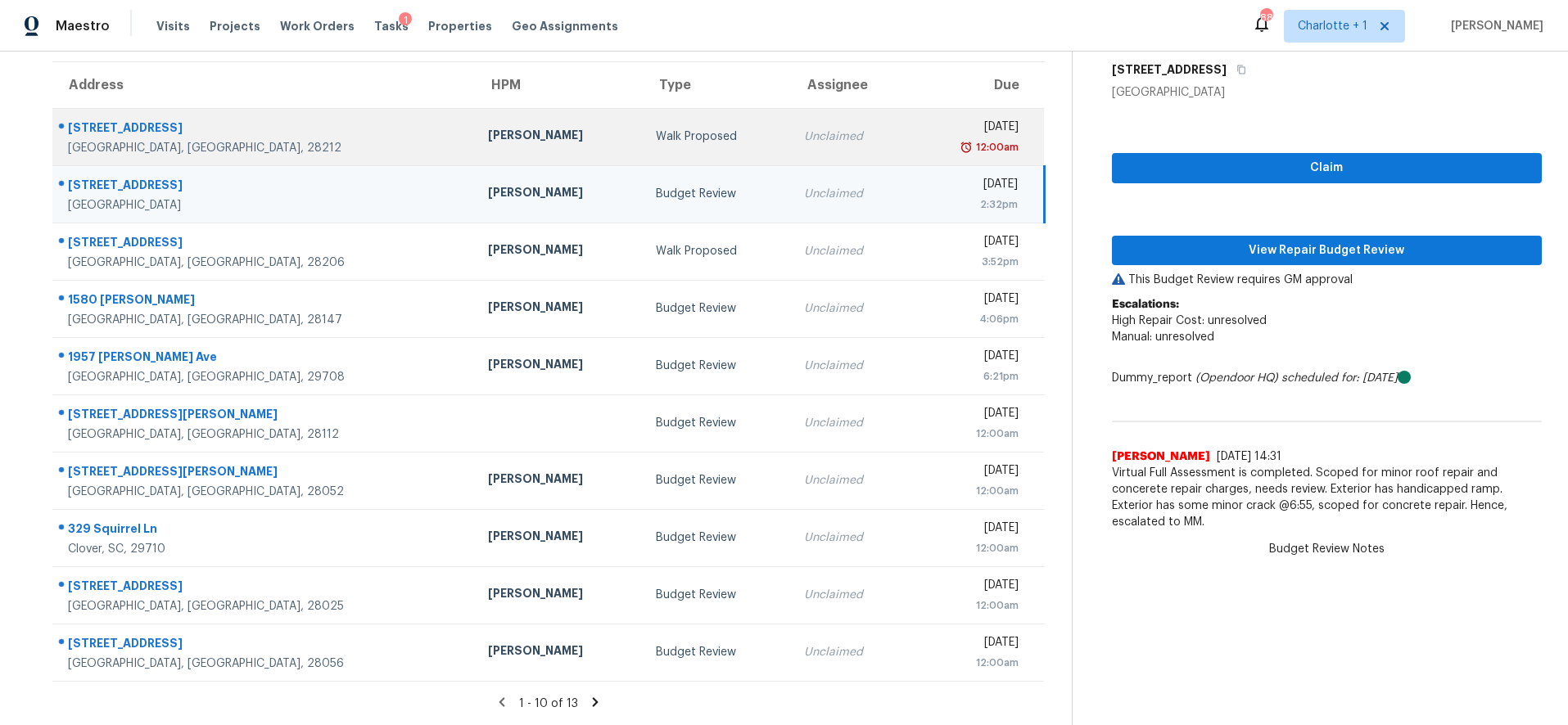
click at [656, 129] on div "Walk Proposed" at bounding box center [716, 137] width 122 height 17
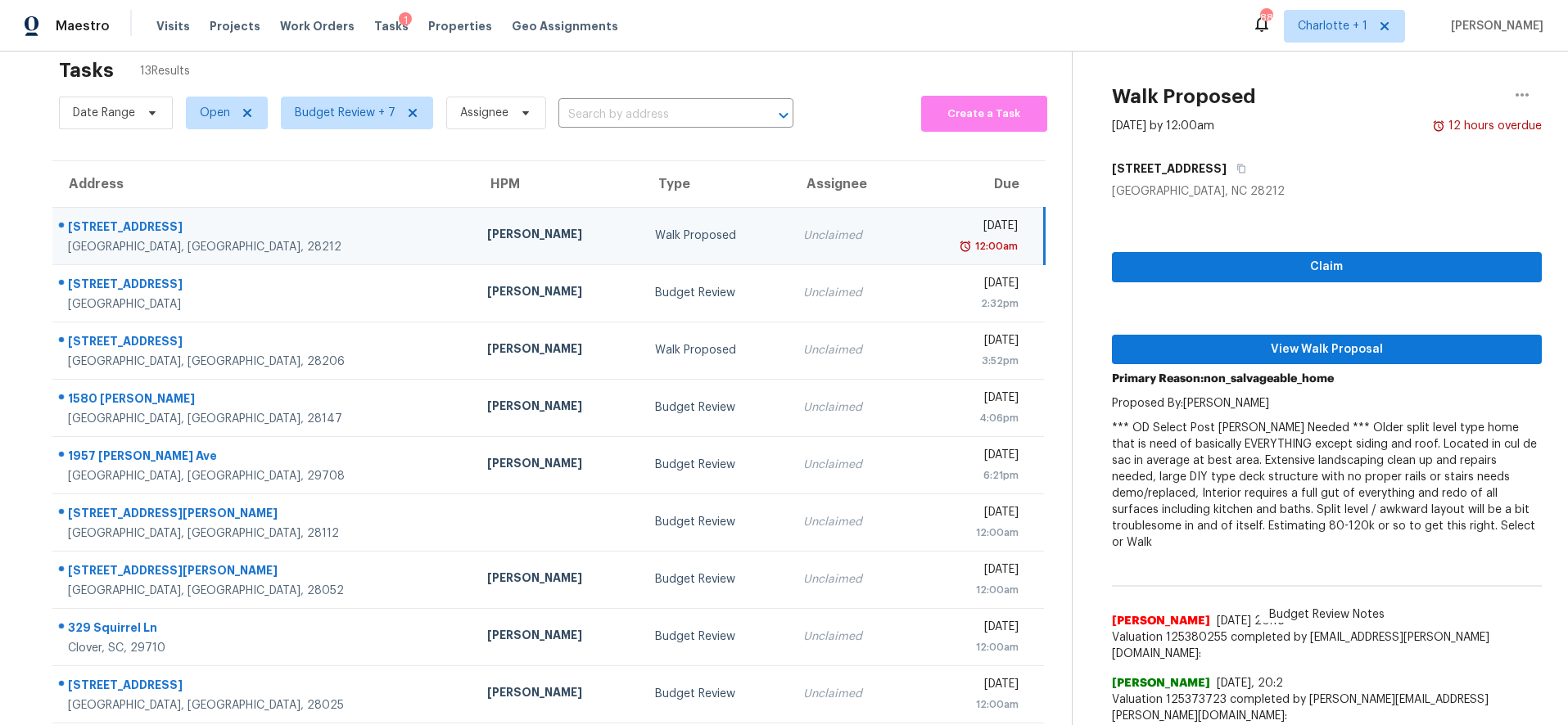
scroll to position [19, 0]
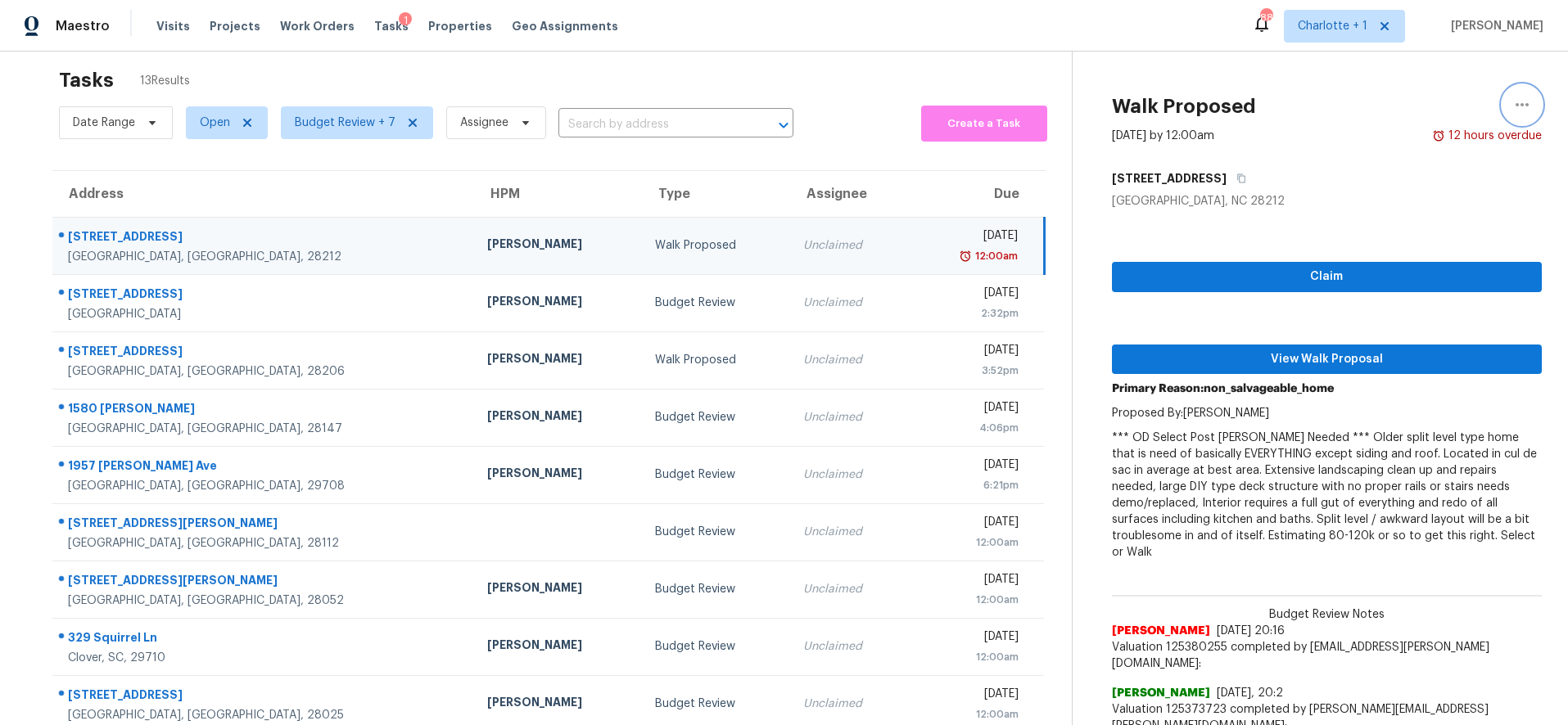
click at [1512, 110] on icon "button" at bounding box center [1522, 105] width 20 height 20
click at [1418, 115] on div "Cancel this task" at bounding box center [1417, 108] width 128 height 17
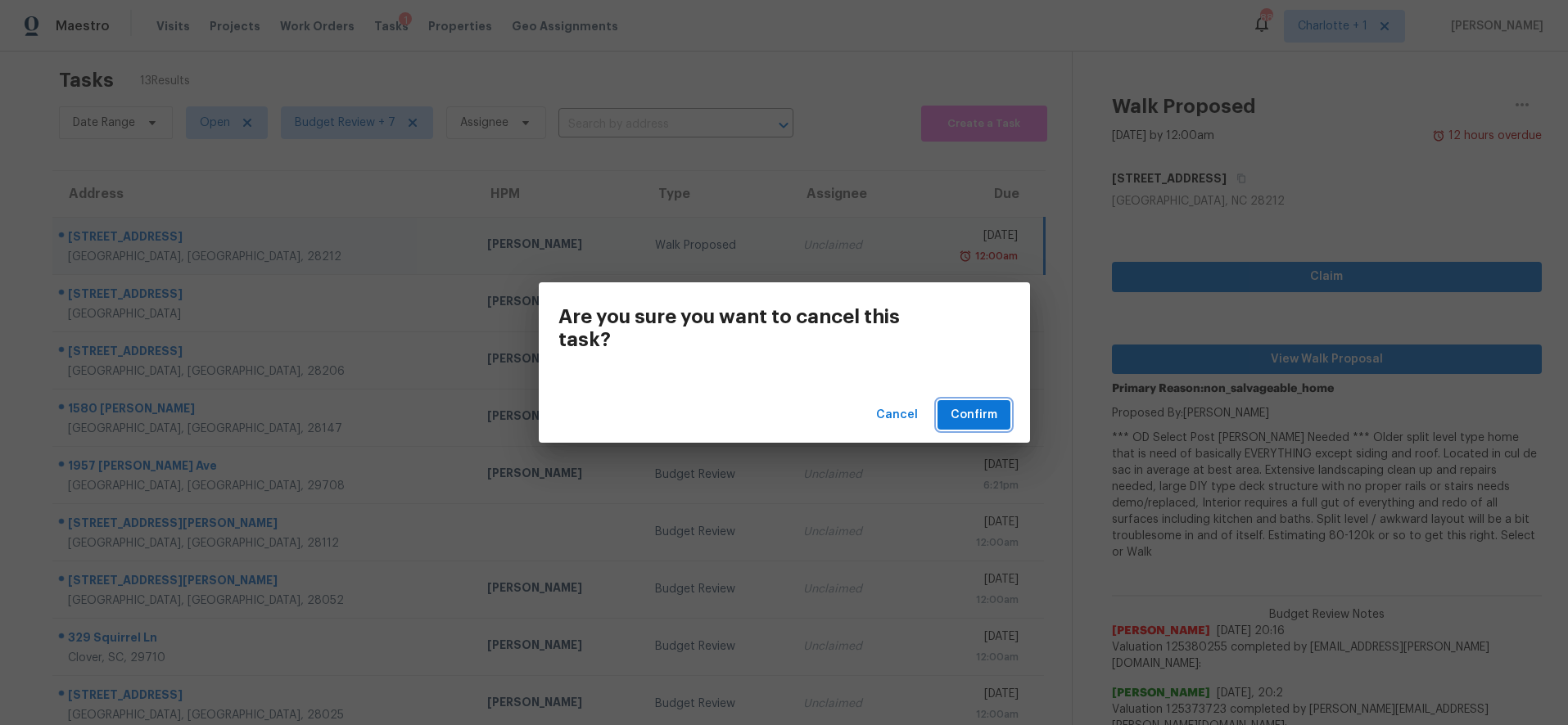
click at [980, 420] on span "Confirm" at bounding box center [974, 415] width 47 height 21
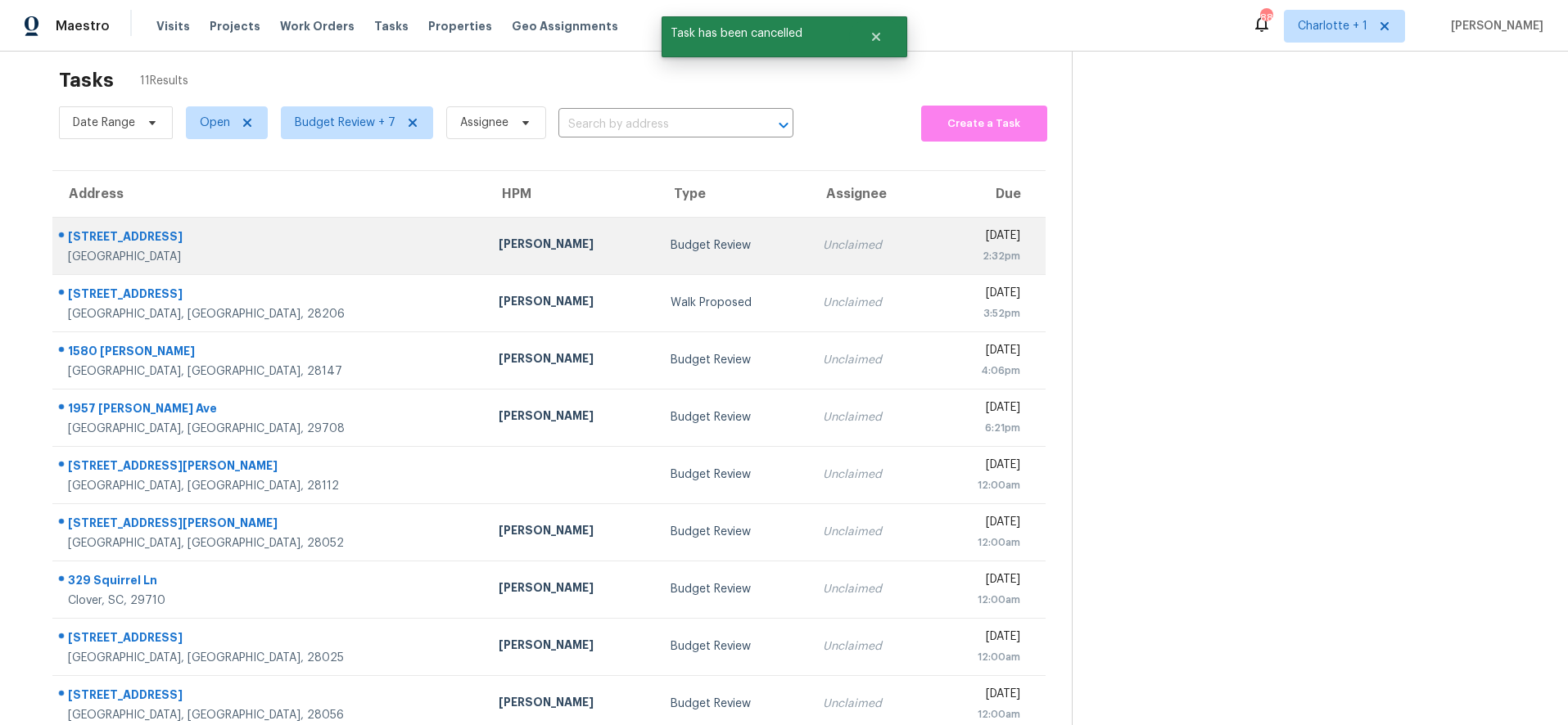
click at [312, 241] on td "1707 Brookwood Dr Winston Salem, NC, 27106" at bounding box center [268, 245] width 433 height 57
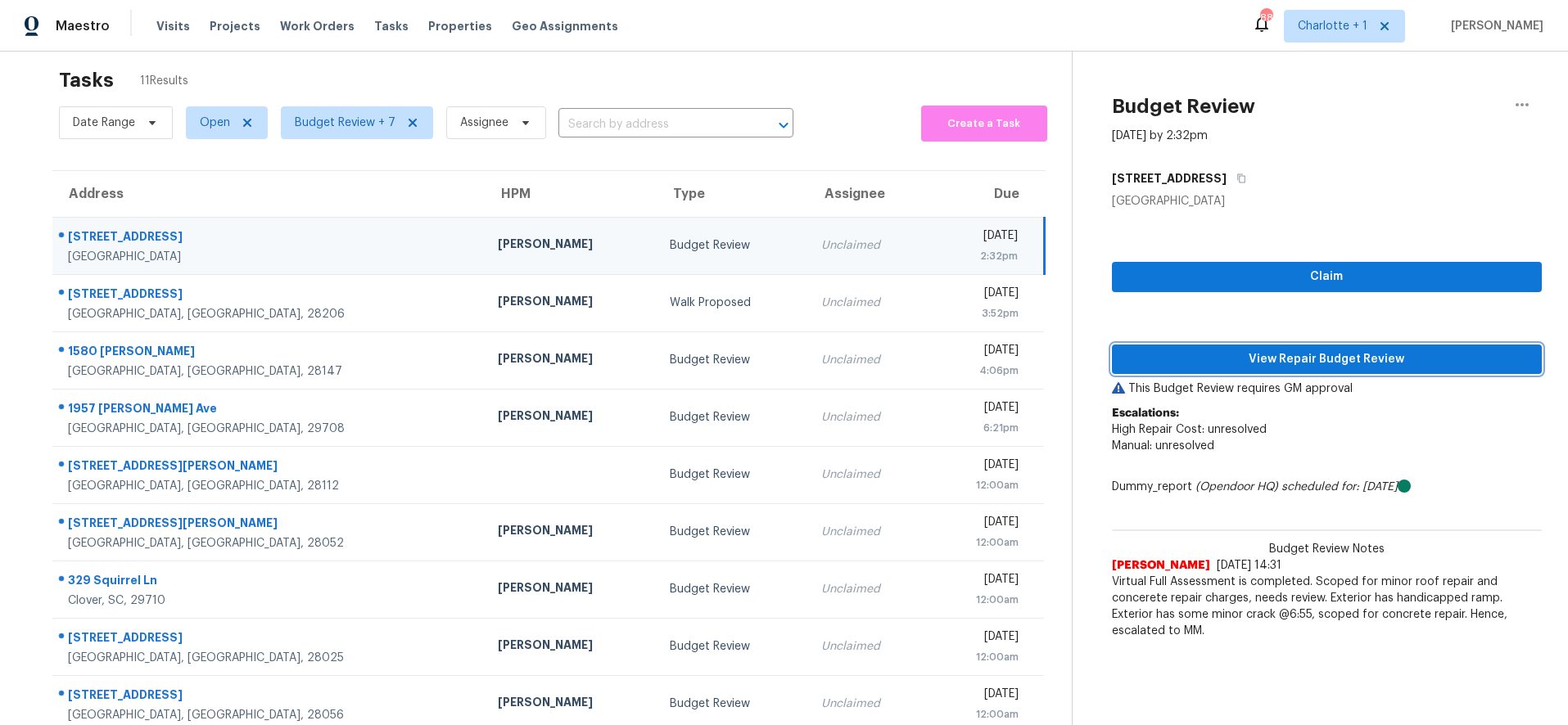
click at [1191, 362] on span "View Repair Budget Review" at bounding box center [1327, 360] width 405 height 21
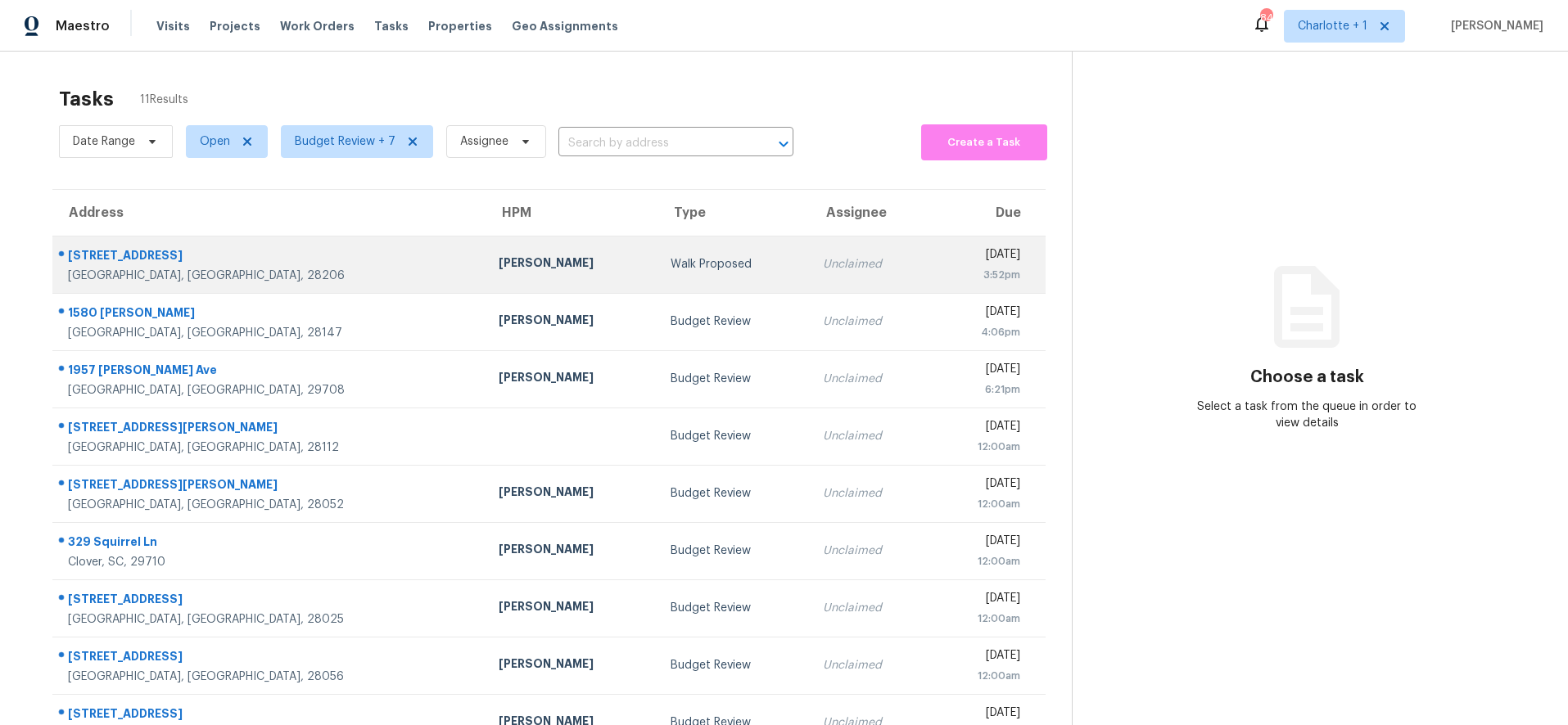
click at [671, 256] on div "Walk Proposed" at bounding box center [734, 264] width 126 height 17
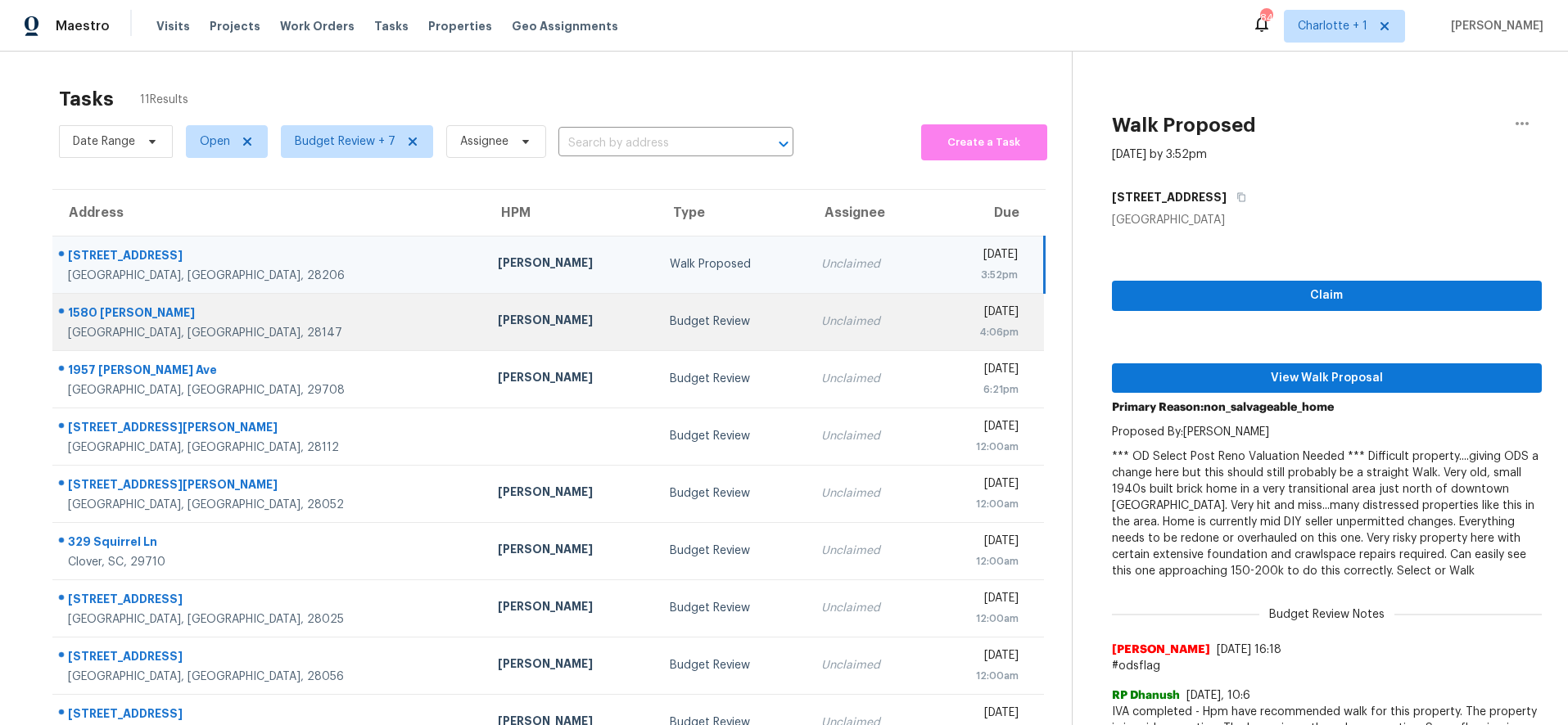
click at [821, 313] on div "Unclaimed" at bounding box center [868, 321] width 94 height 17
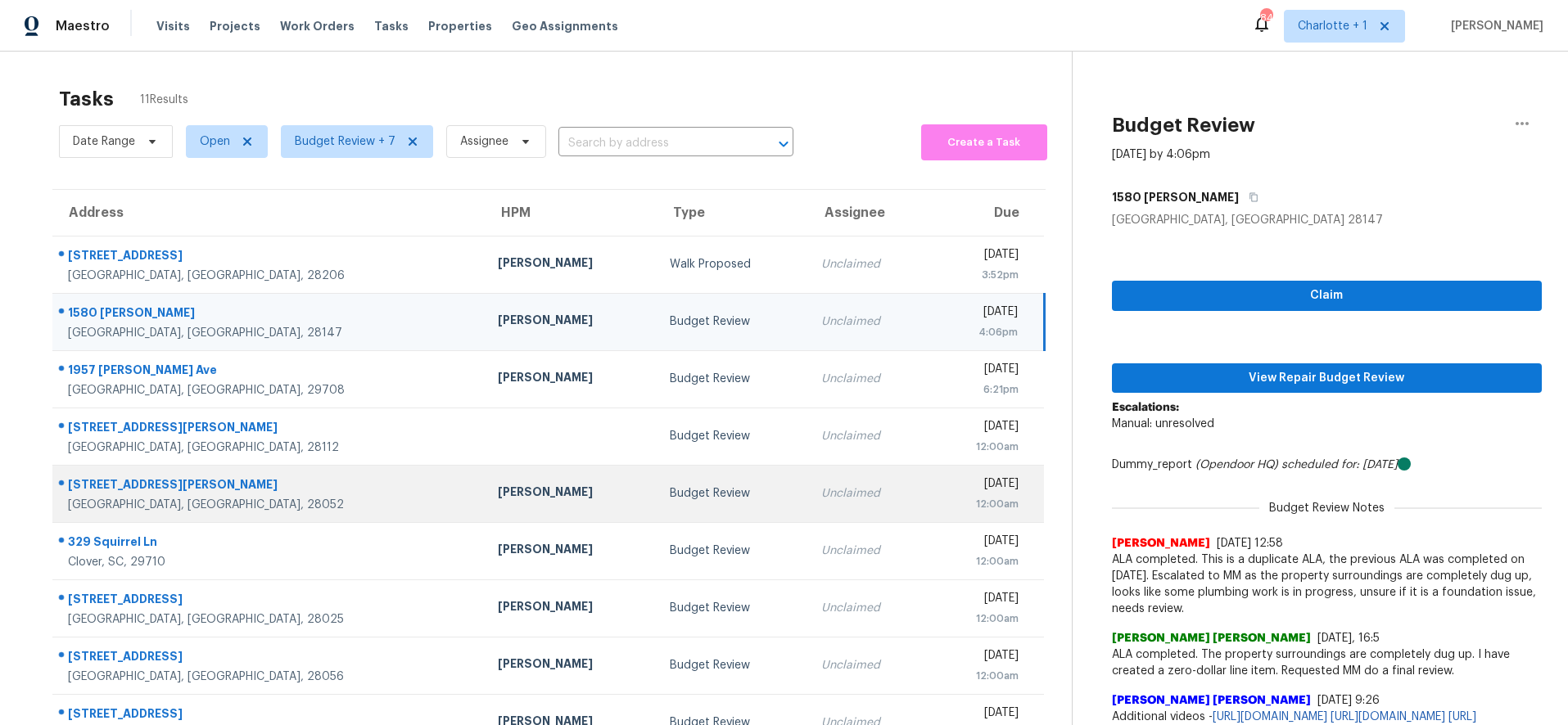
scroll to position [140, 0]
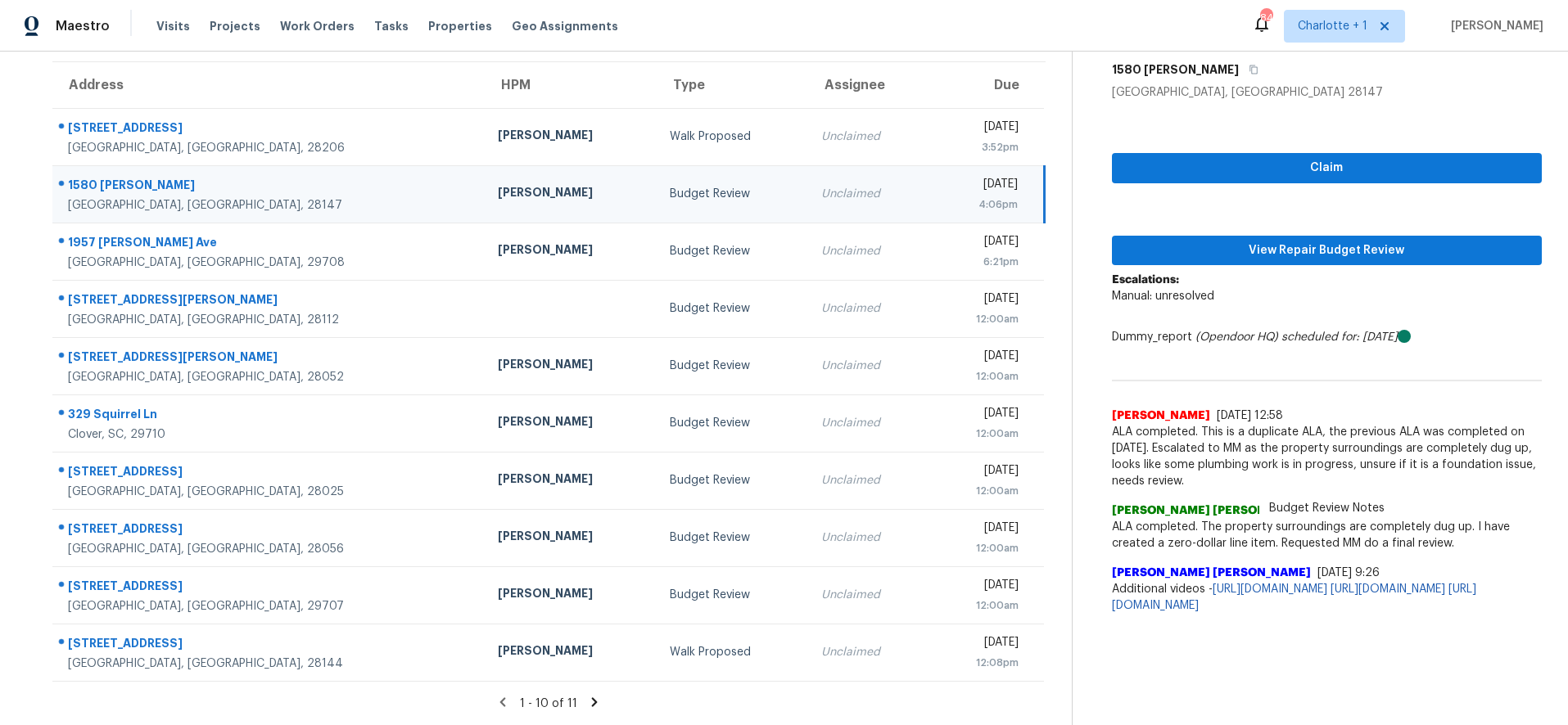
click at [656, 195] on td "Budget Review" at bounding box center [732, 193] width 152 height 57
click at [942, 183] on div "[DATE]" at bounding box center [980, 186] width 76 height 21
click at [1307, 241] on span "View Repair Budget Review" at bounding box center [1327, 251] width 405 height 21
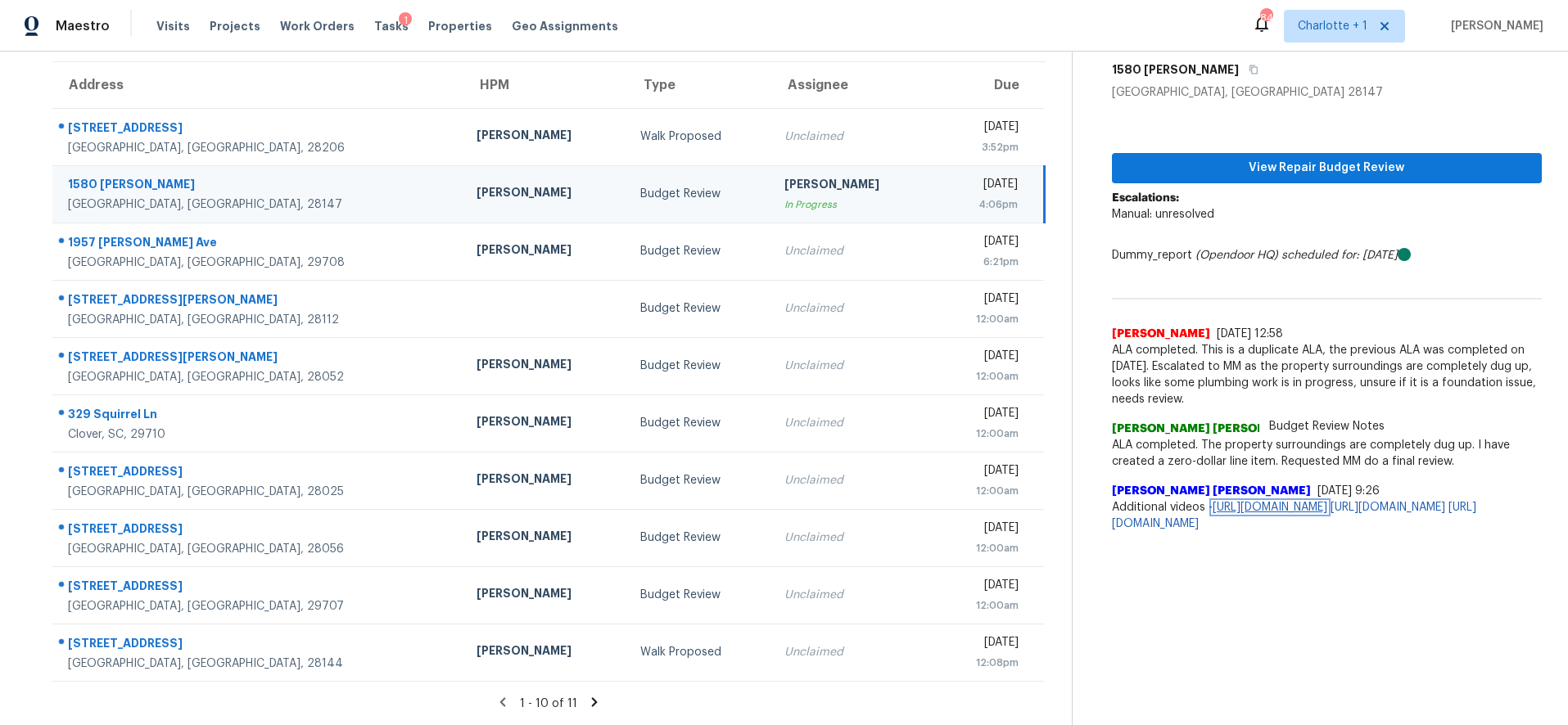
click at [1212, 510] on link "https://opendoor.enterprise.slack.com/files/U032XG6642X/F09BZP8QV9V/video_1.mov" at bounding box center [1270, 507] width 115 height 12
click at [1330, 513] on link "https://opendoor.enterprise.slack.com/files/U032XG6642X/F09CGTDFPD2/video_2.mov" at bounding box center [1388, 507] width 115 height 12
click at [1217, 530] on link "https://opendoor.enterprise.slack.com/files/U032XG6642X/F09CCGNA50A/video.mov" at bounding box center [1294, 516] width 364 height 28
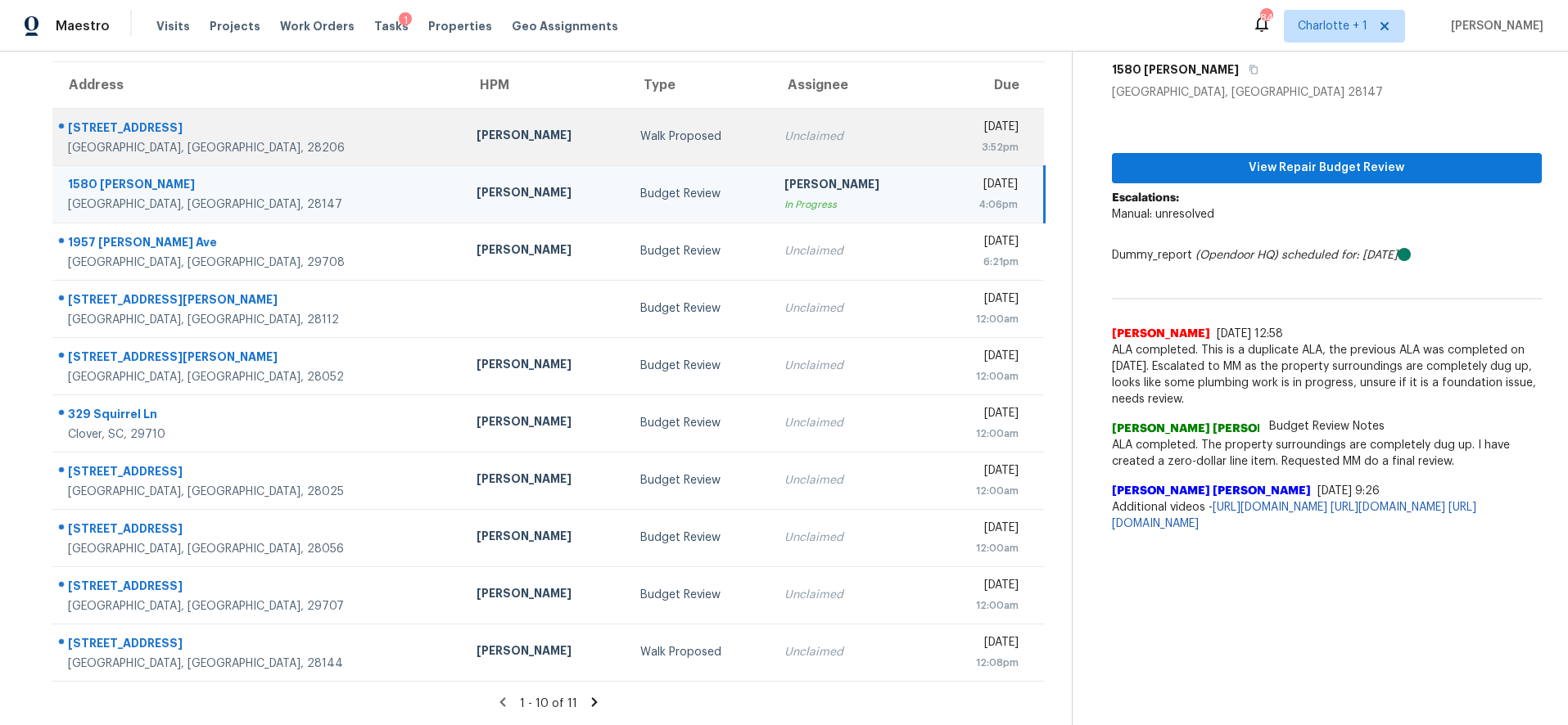
click at [464, 109] on td "[PERSON_NAME]" at bounding box center [545, 136] width 163 height 57
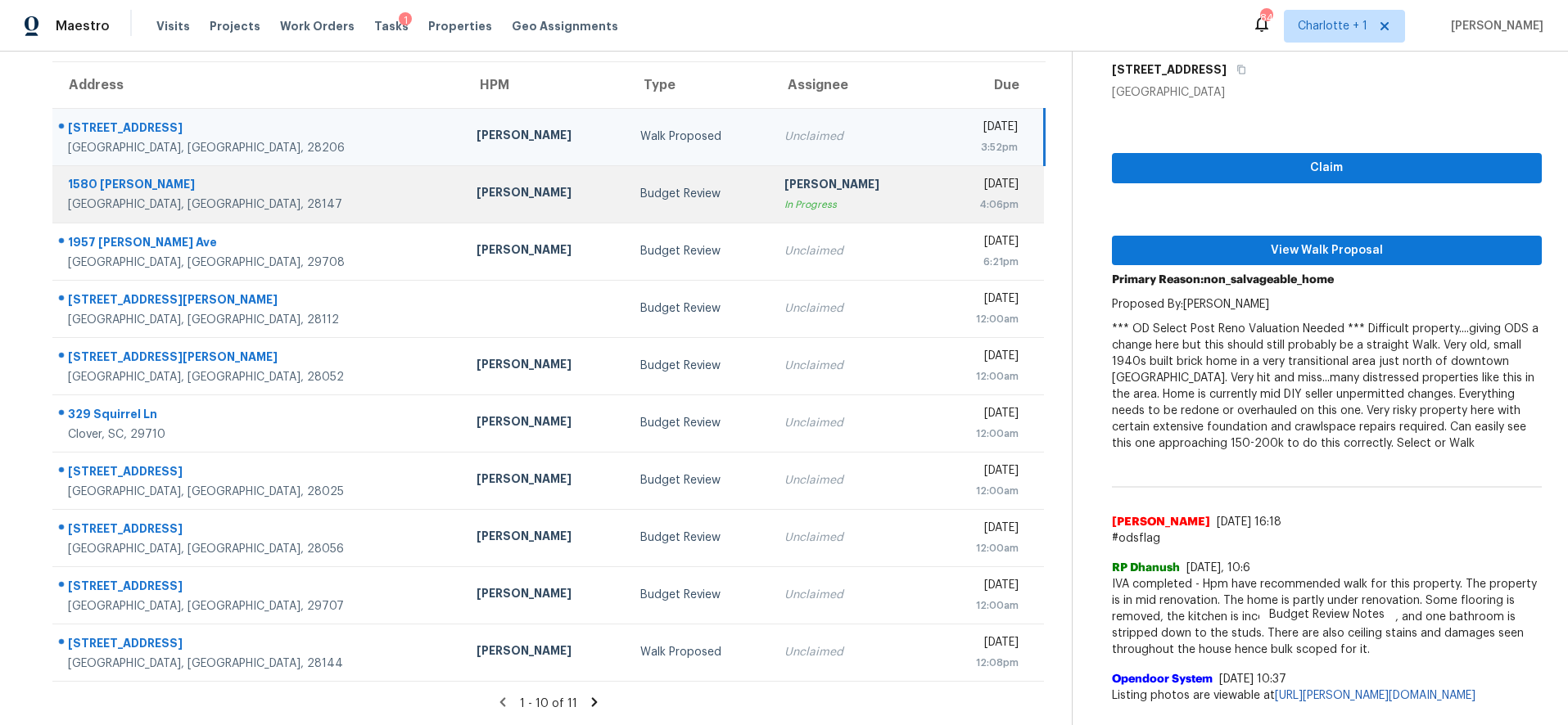
click at [476, 184] on div "[PERSON_NAME]" at bounding box center [544, 194] width 137 height 21
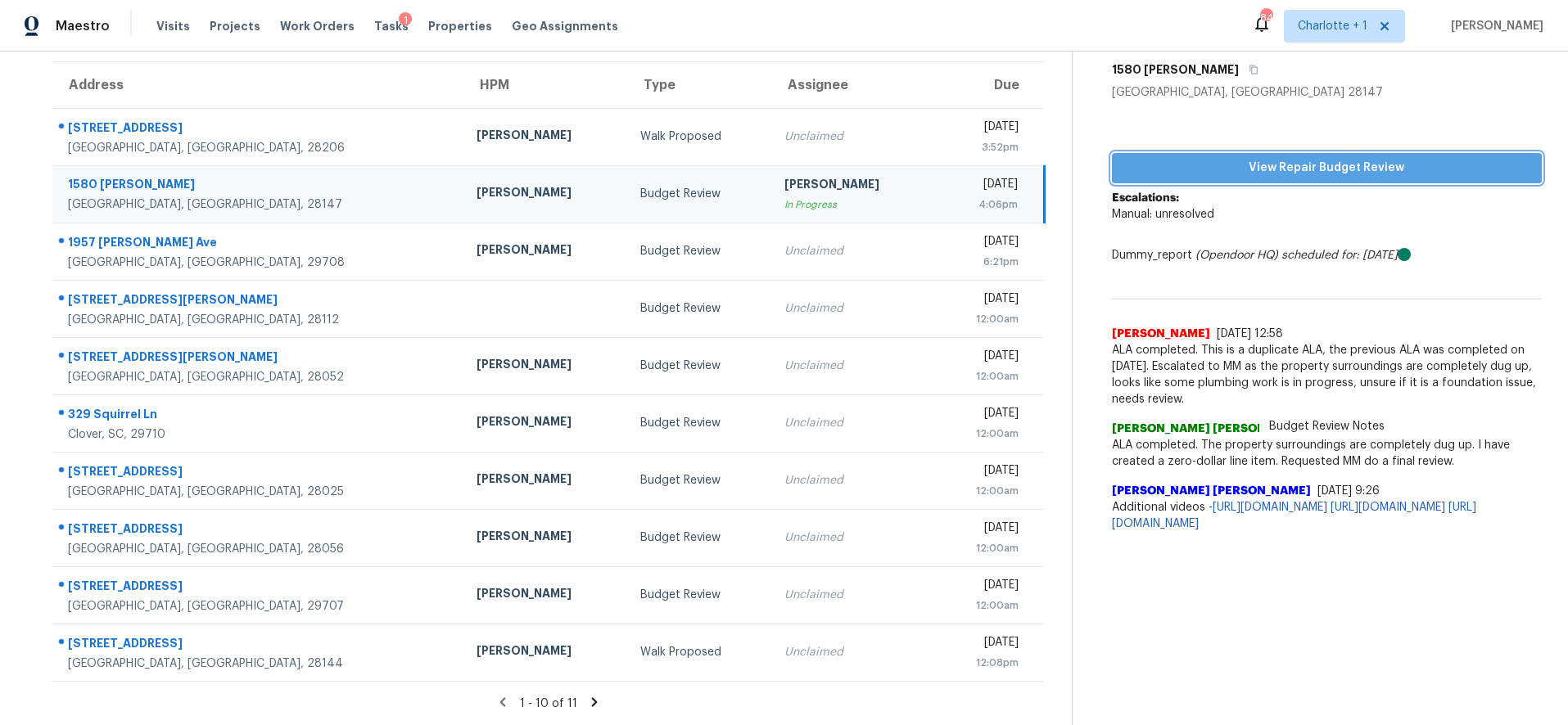
click at [1347, 158] on span "View Repair Budget Review" at bounding box center [1327, 168] width 405 height 21
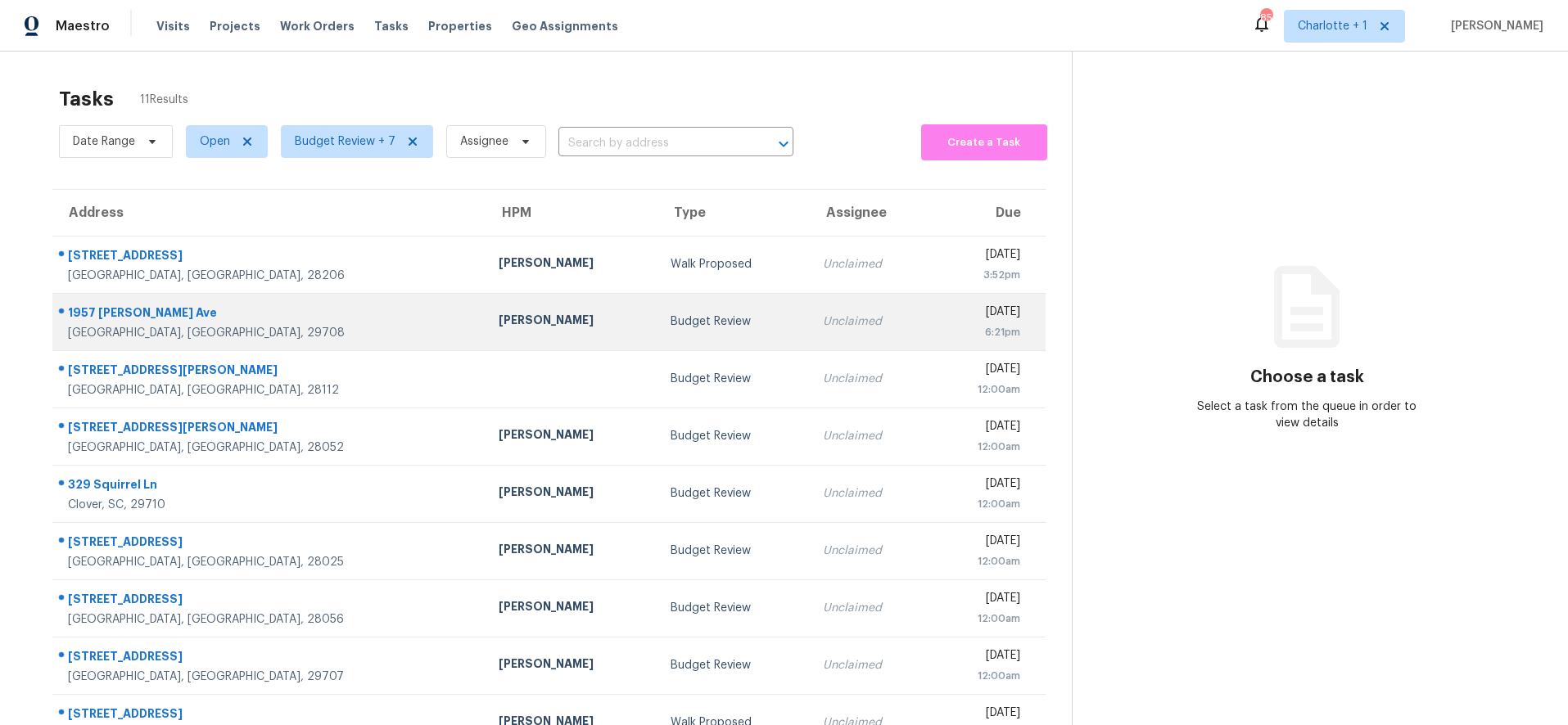
click at [485, 300] on td "[PERSON_NAME]" at bounding box center [571, 321] width 172 height 57
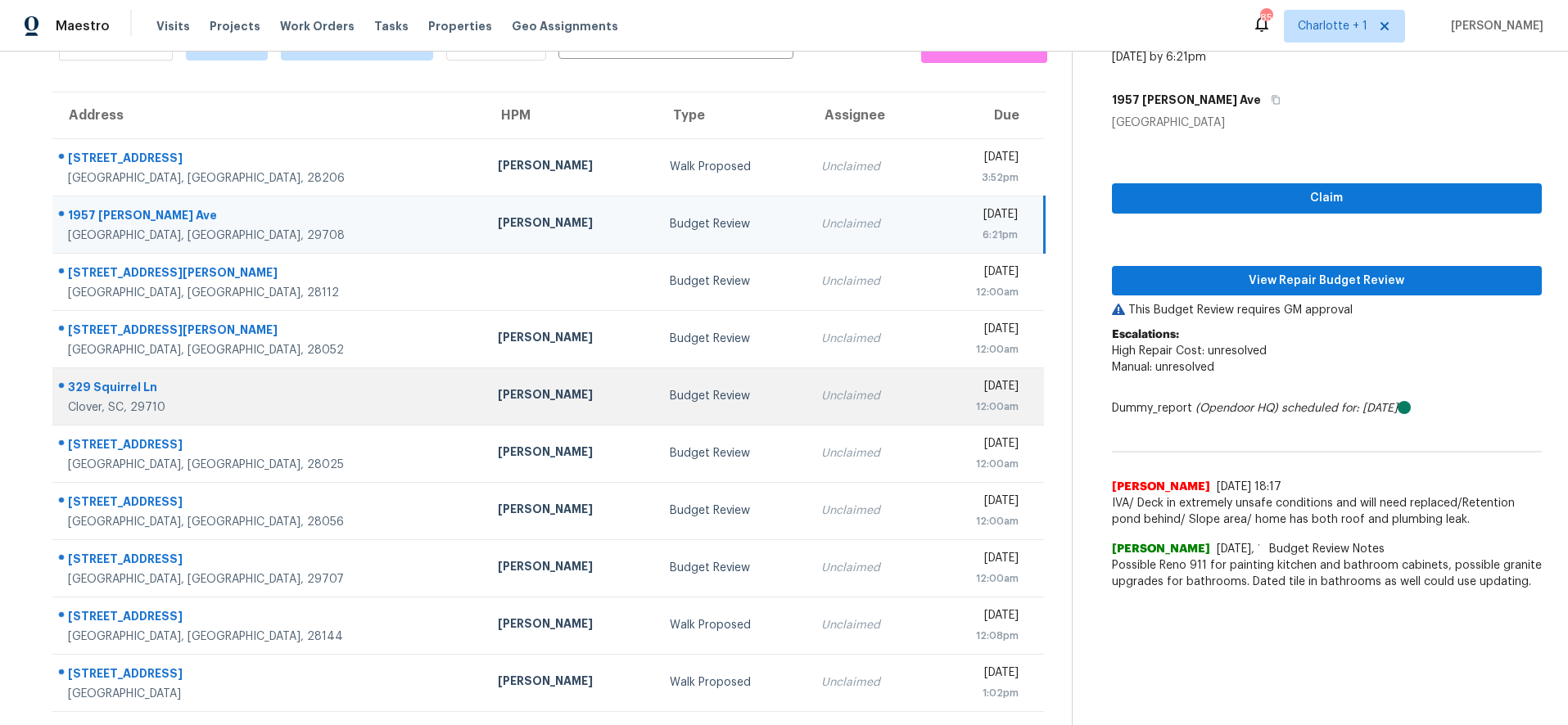
scroll to position [140, 0]
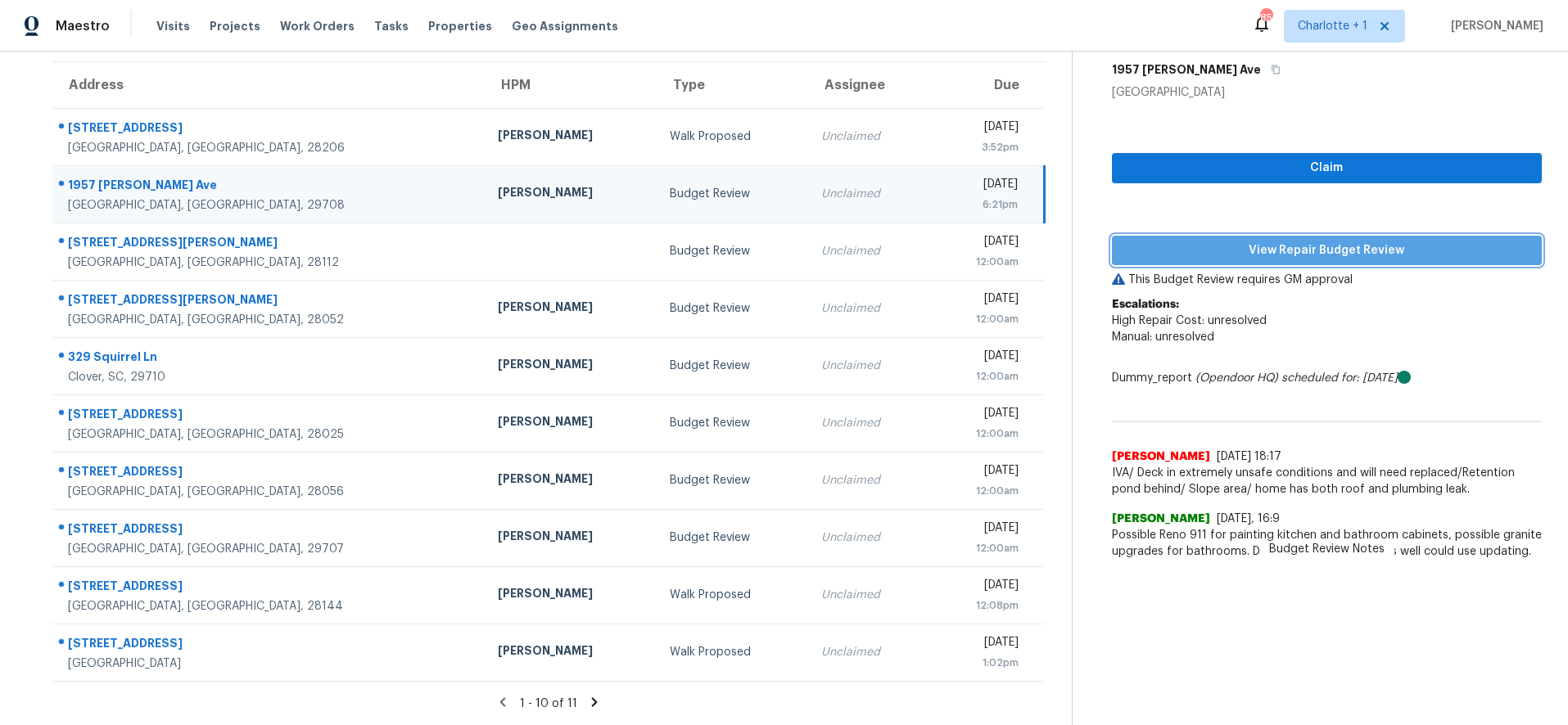
click at [1228, 243] on span "View Repair Budget Review" at bounding box center [1327, 251] width 405 height 21
